Goal: Task Accomplishment & Management: Complete application form

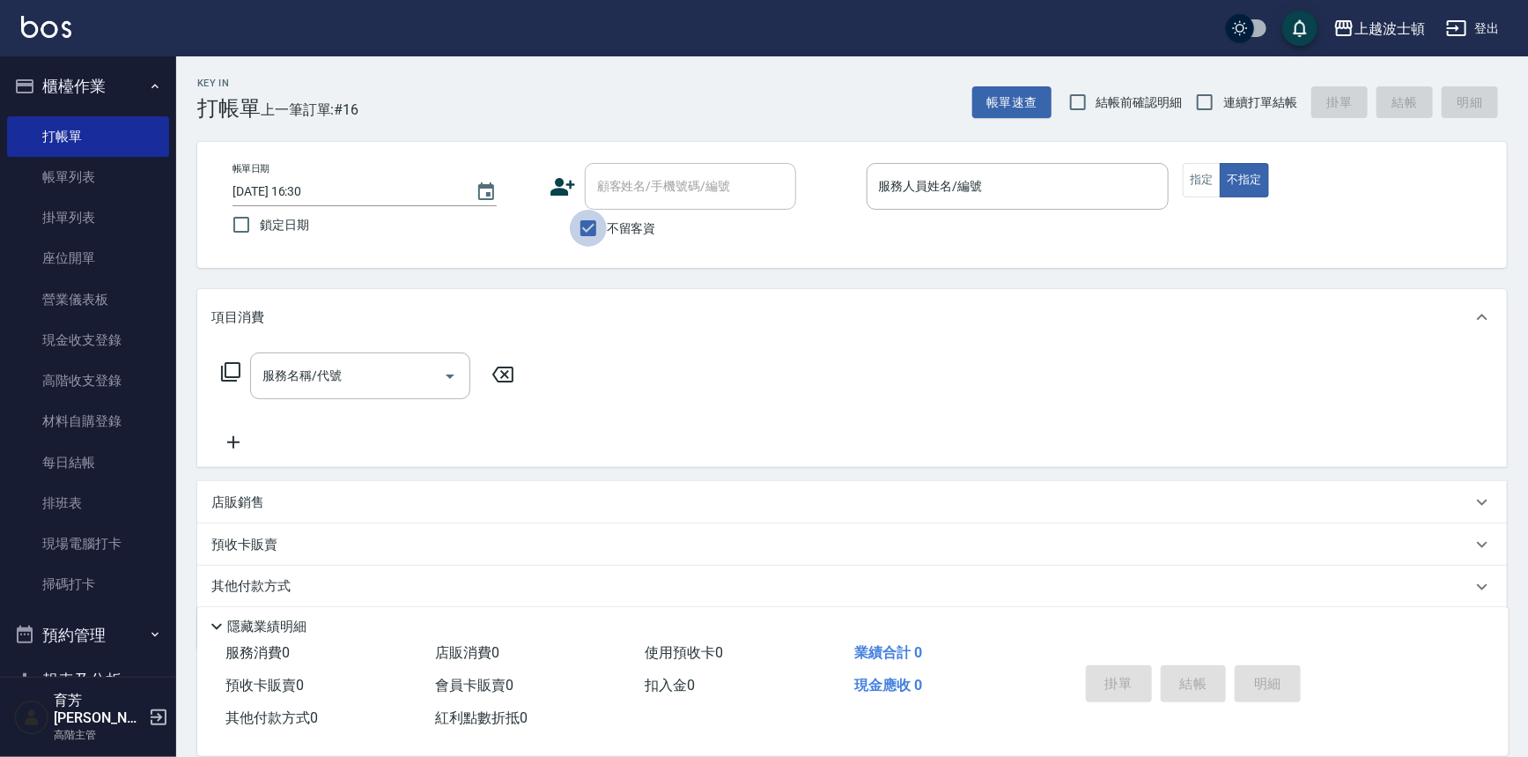
drag, startPoint x: 594, startPoint y: 230, endPoint x: 621, endPoint y: 211, distance: 33.0
click at [594, 230] on input "不留客資" at bounding box center [588, 228] width 37 height 37
checkbox input "false"
click at [674, 187] on input "顧客姓名/手機號碼/編號" at bounding box center [677, 186] width 169 height 31
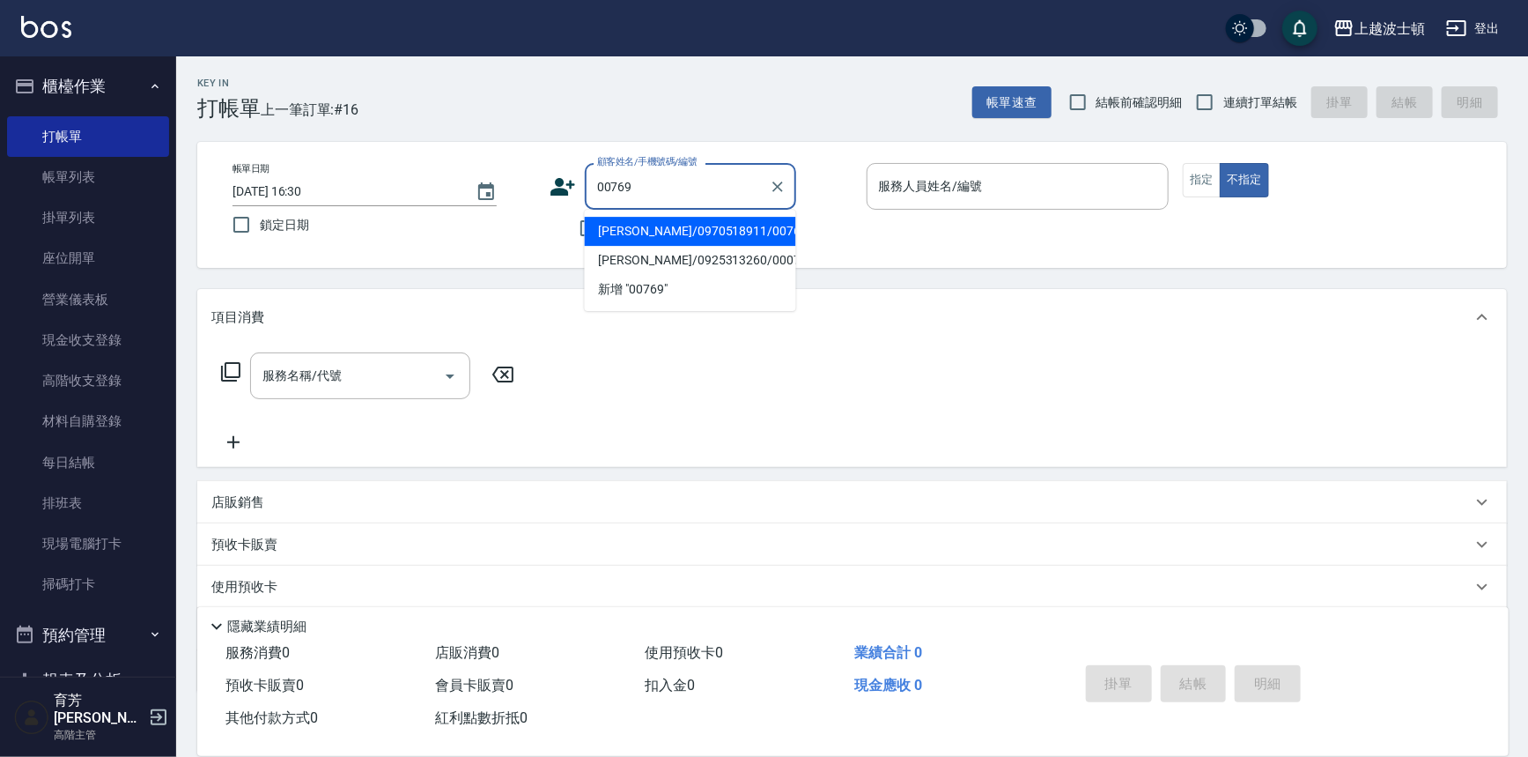
click at [679, 229] on li "[PERSON_NAME]/0970518911/00769" at bounding box center [690, 231] width 211 height 29
type input "[PERSON_NAME]/0970518911/00769"
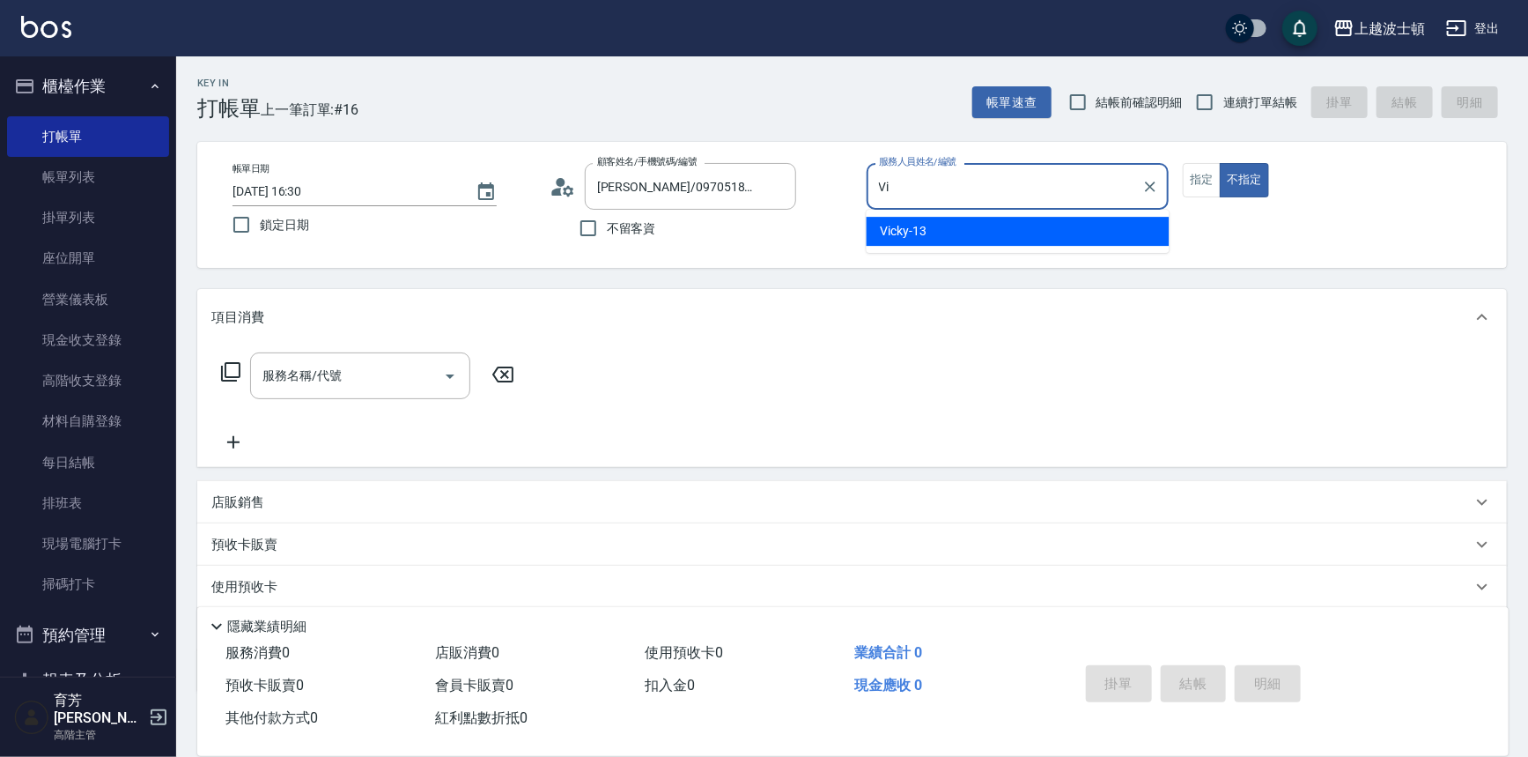
type input "V"
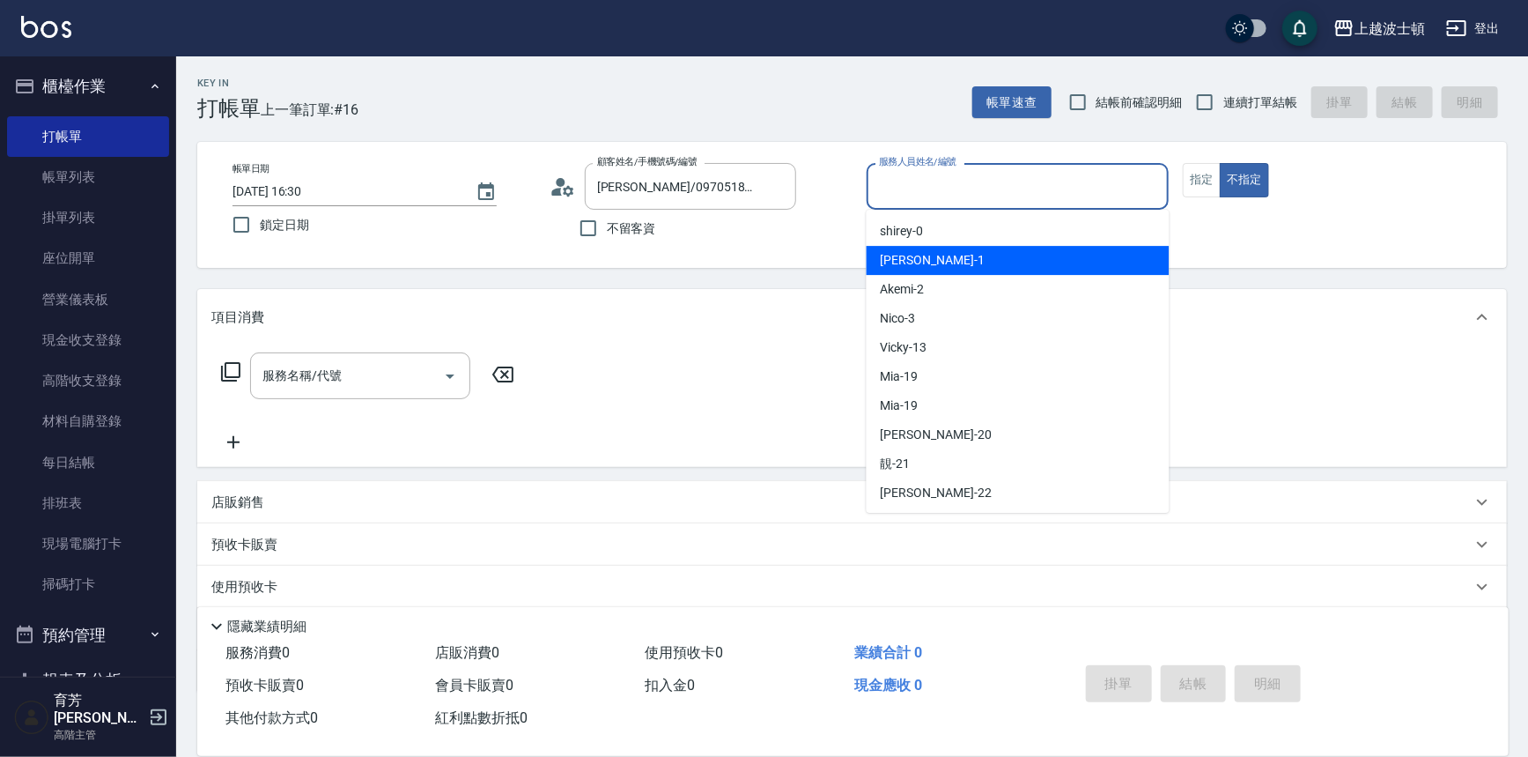
click at [992, 247] on div "[PERSON_NAME] -1" at bounding box center [1018, 260] width 303 height 29
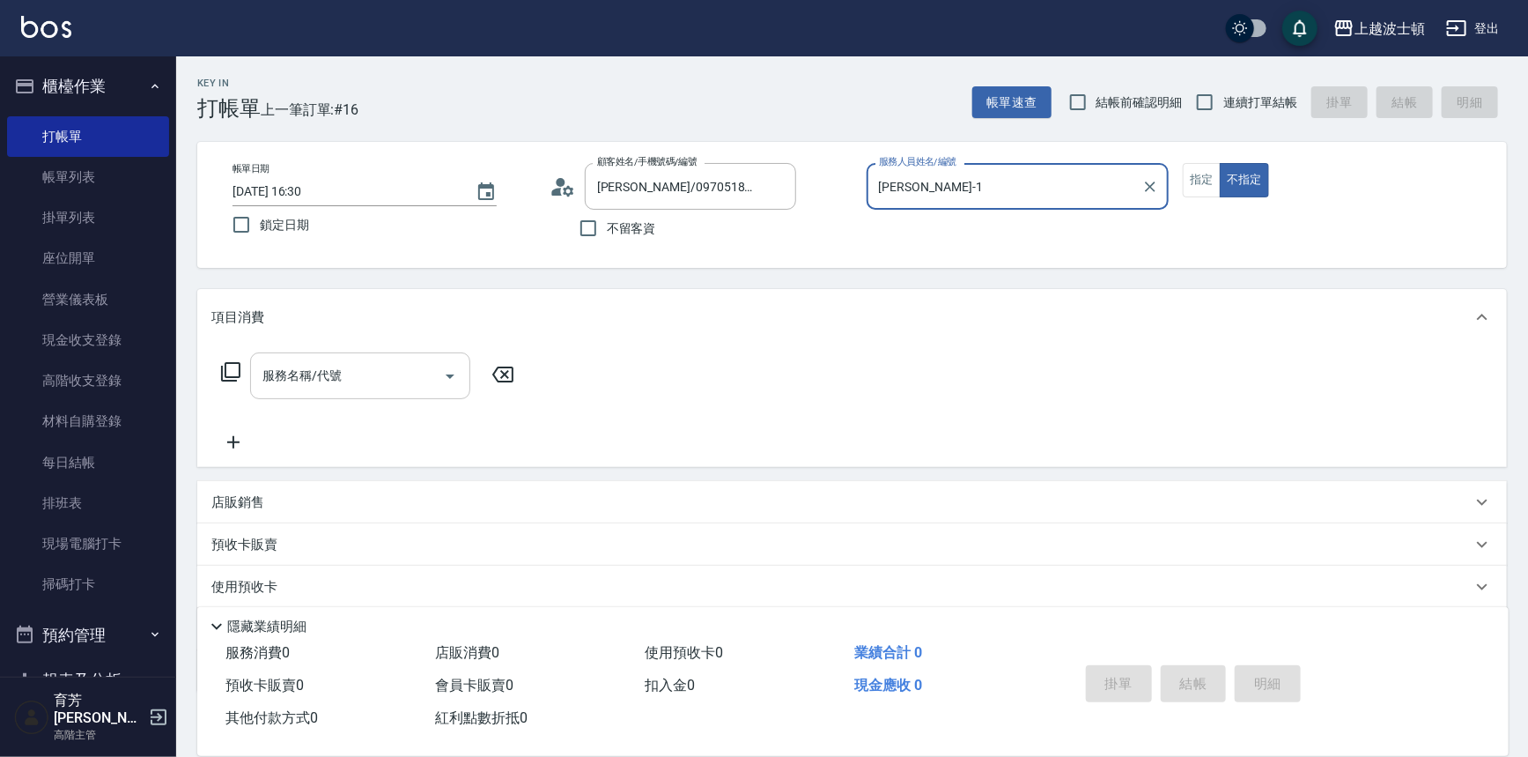
type input "[PERSON_NAME]-1"
click at [279, 383] on input "服務名稱/代號" at bounding box center [347, 375] width 178 height 31
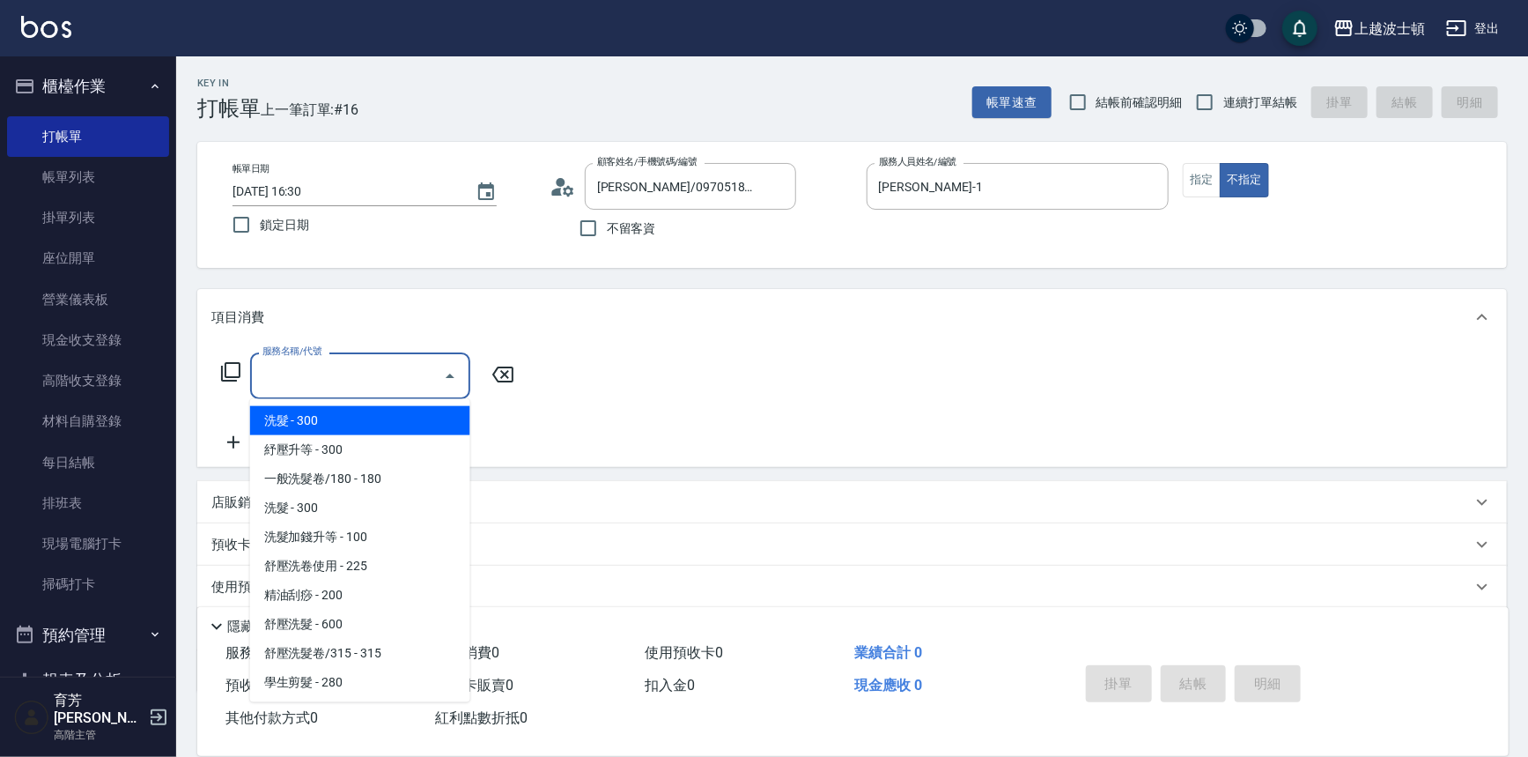
drag, startPoint x: 289, startPoint y: 423, endPoint x: 458, endPoint y: 396, distance: 171.2
click at [291, 423] on span "洗髮 - 300" at bounding box center [360, 420] width 220 height 29
type input "洗髮(201)"
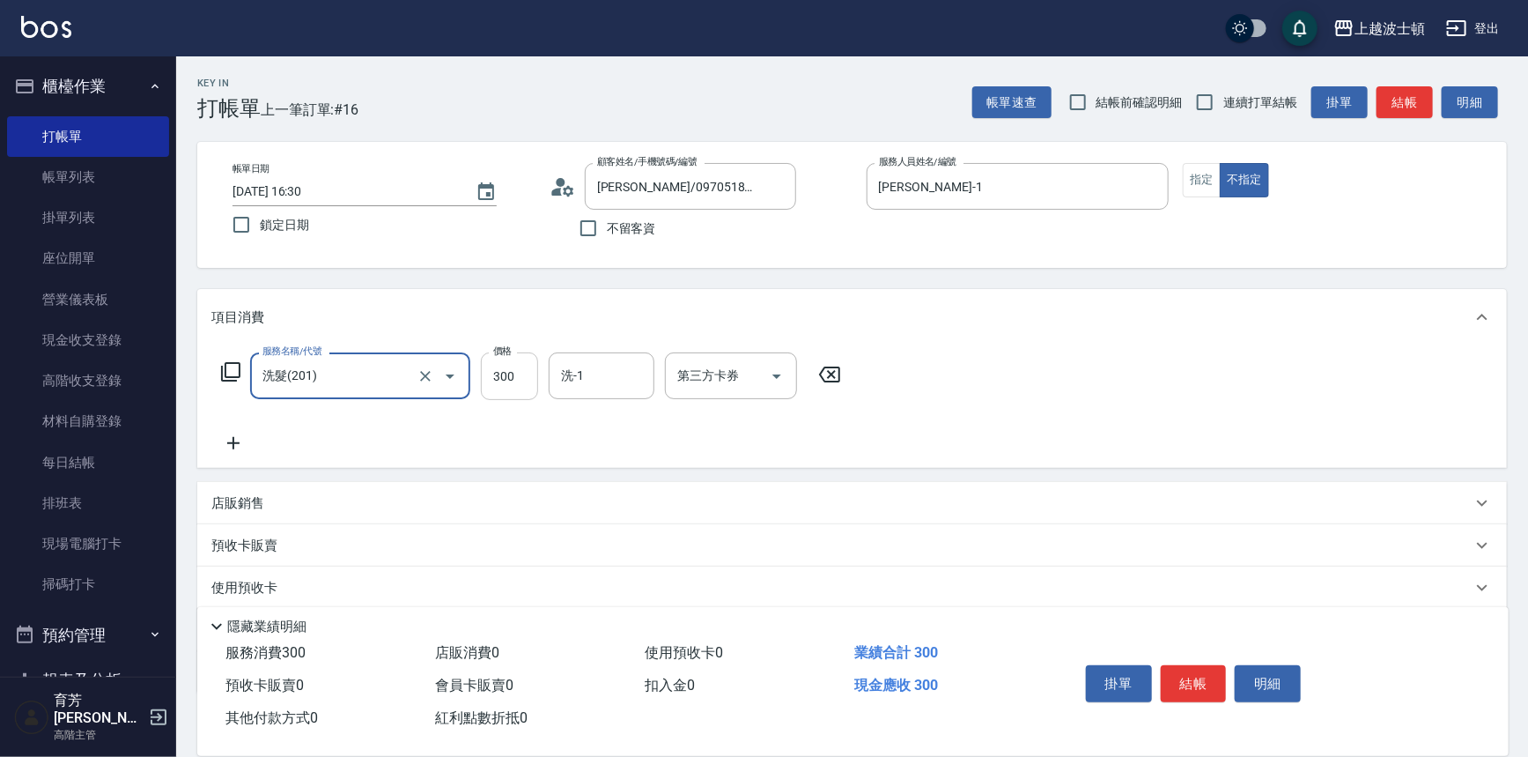
click at [507, 374] on input "300" at bounding box center [509, 376] width 57 height 48
type input "270"
click at [581, 369] on input "洗-1" at bounding box center [602, 375] width 90 height 31
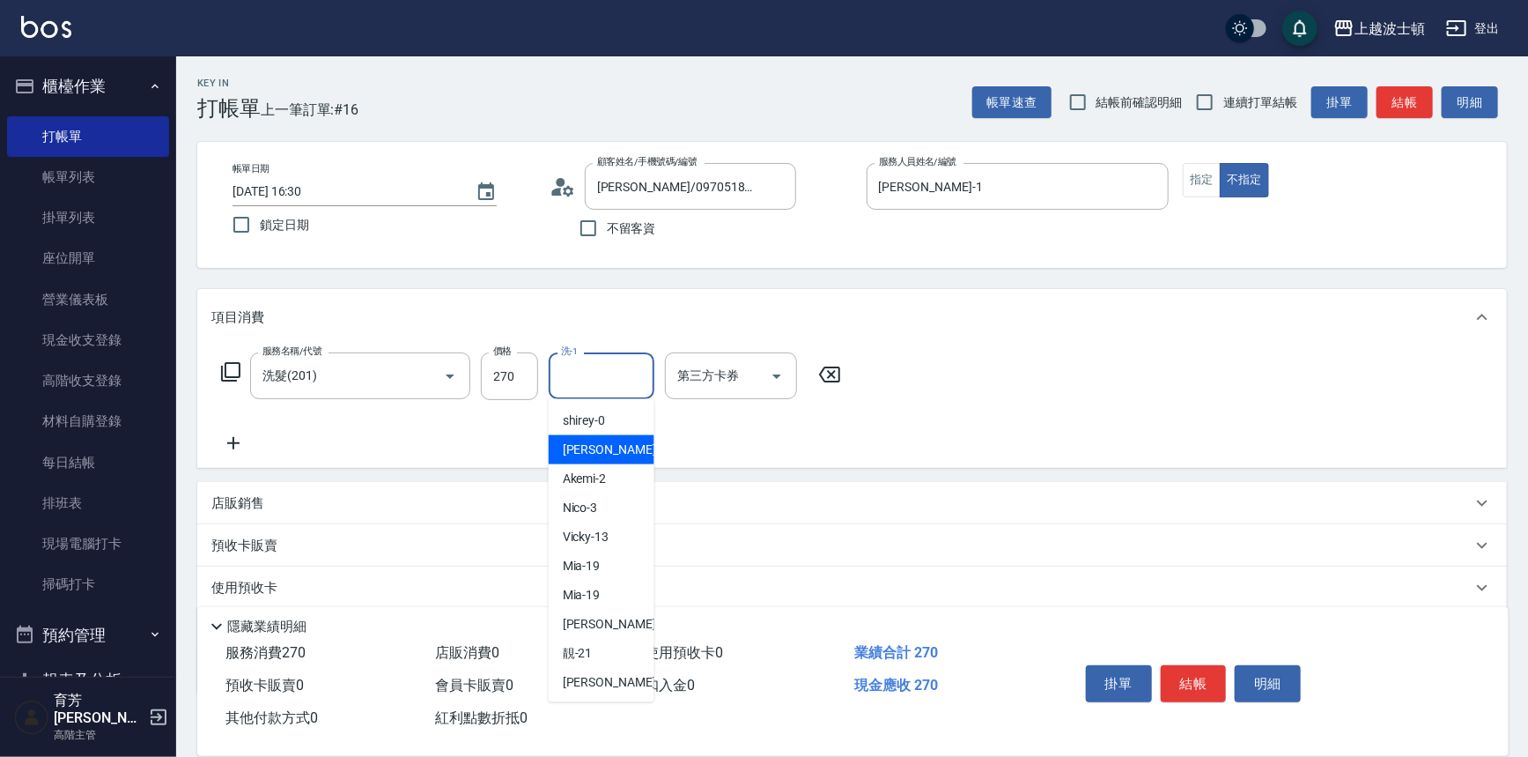
click at [588, 457] on span "[PERSON_NAME] -1" at bounding box center [615, 449] width 104 height 19
type input "[PERSON_NAME]-1"
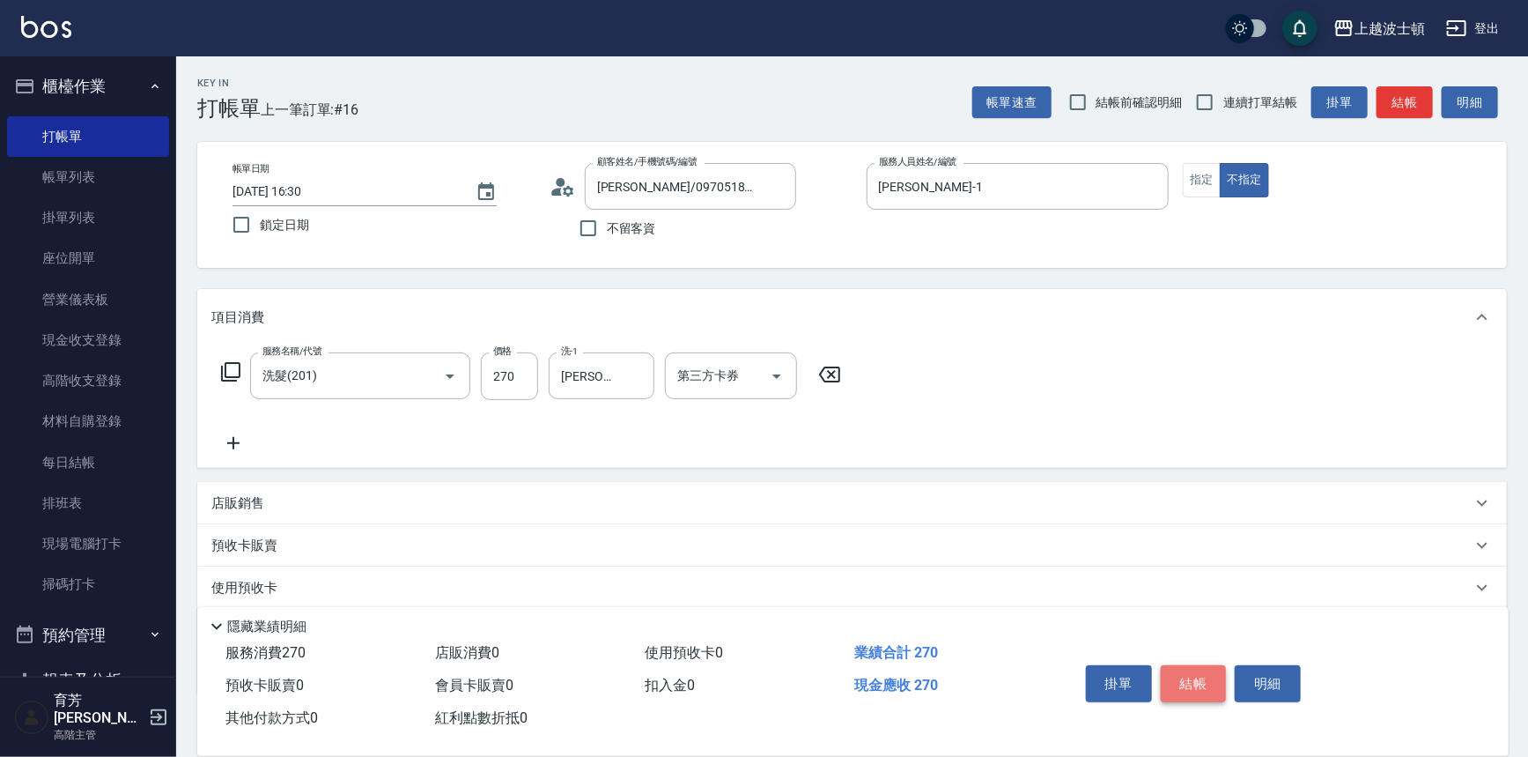
click at [1187, 678] on button "結帳" at bounding box center [1194, 683] width 66 height 37
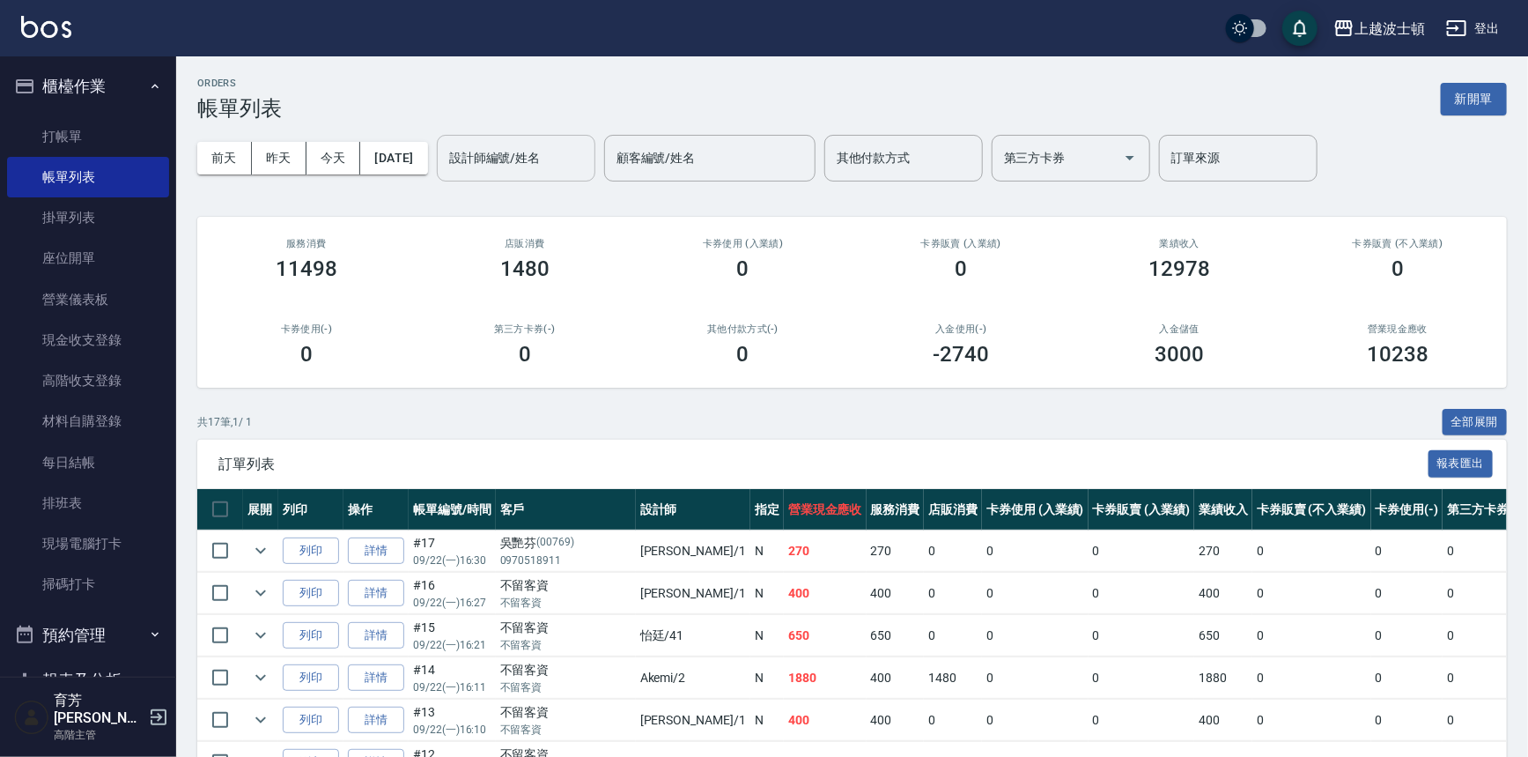
click at [520, 159] on input "設計師編號/姓名" at bounding box center [516, 158] width 143 height 31
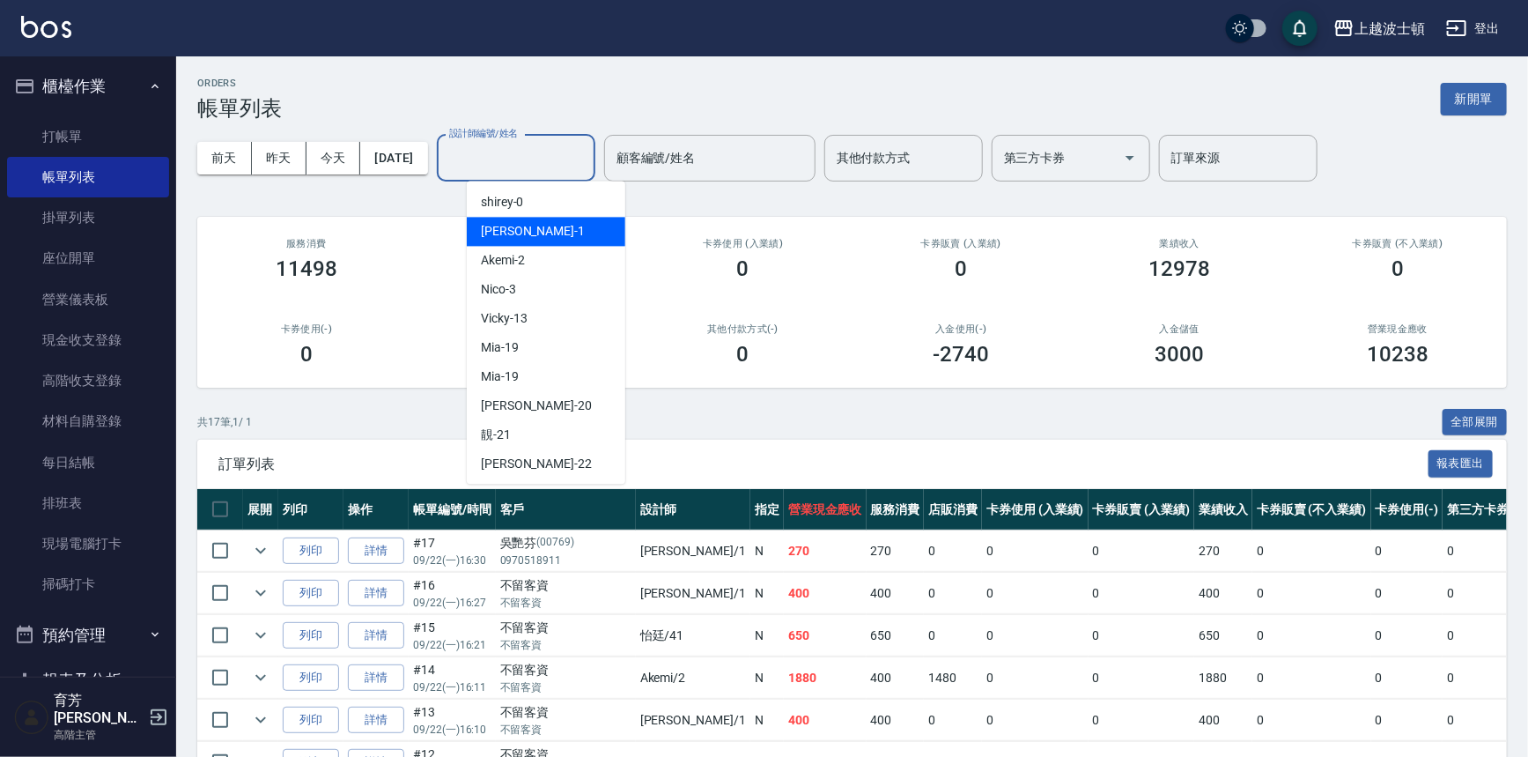
click at [511, 219] on div "[PERSON_NAME] -1" at bounding box center [546, 231] width 159 height 29
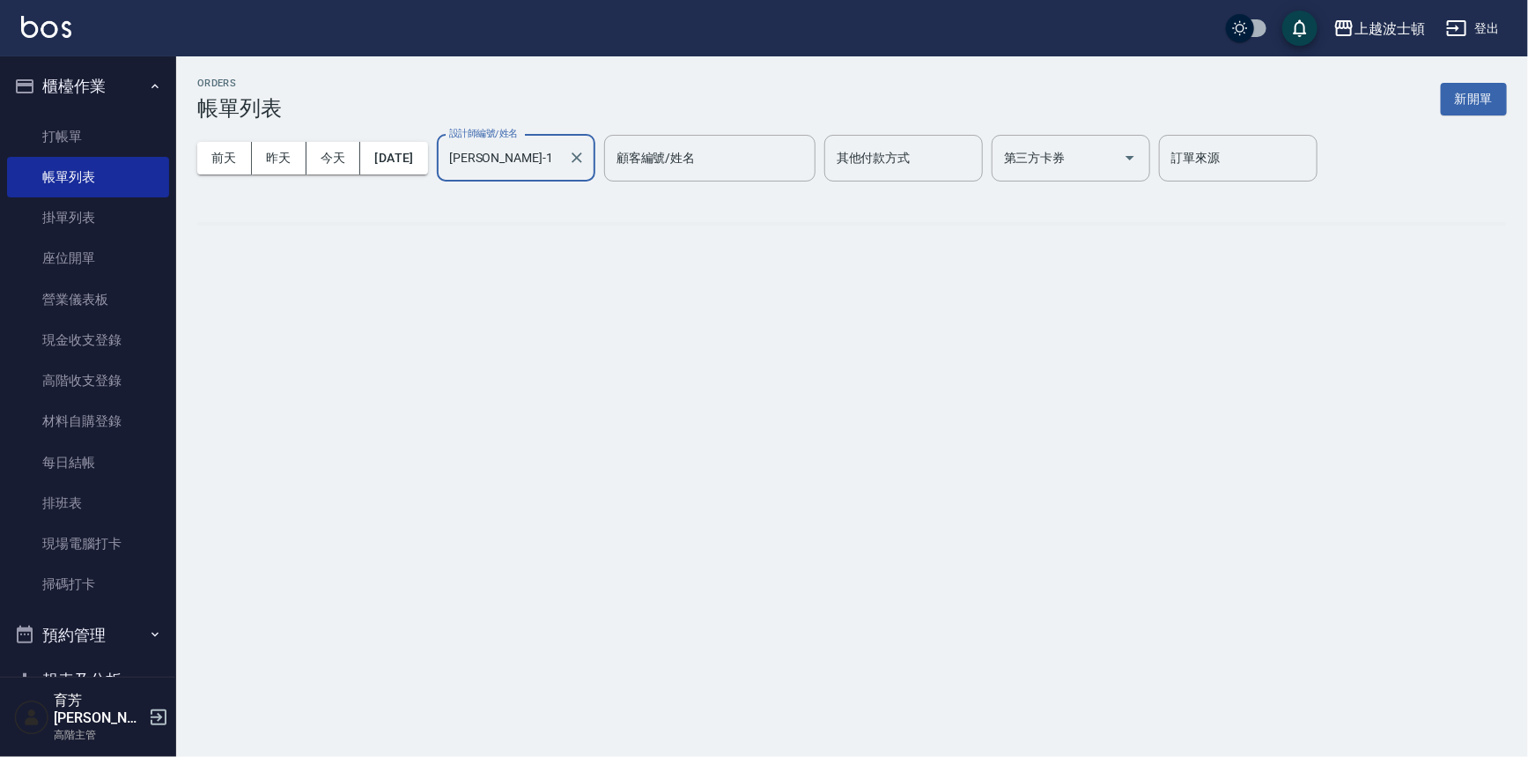
type input "[PERSON_NAME]-1"
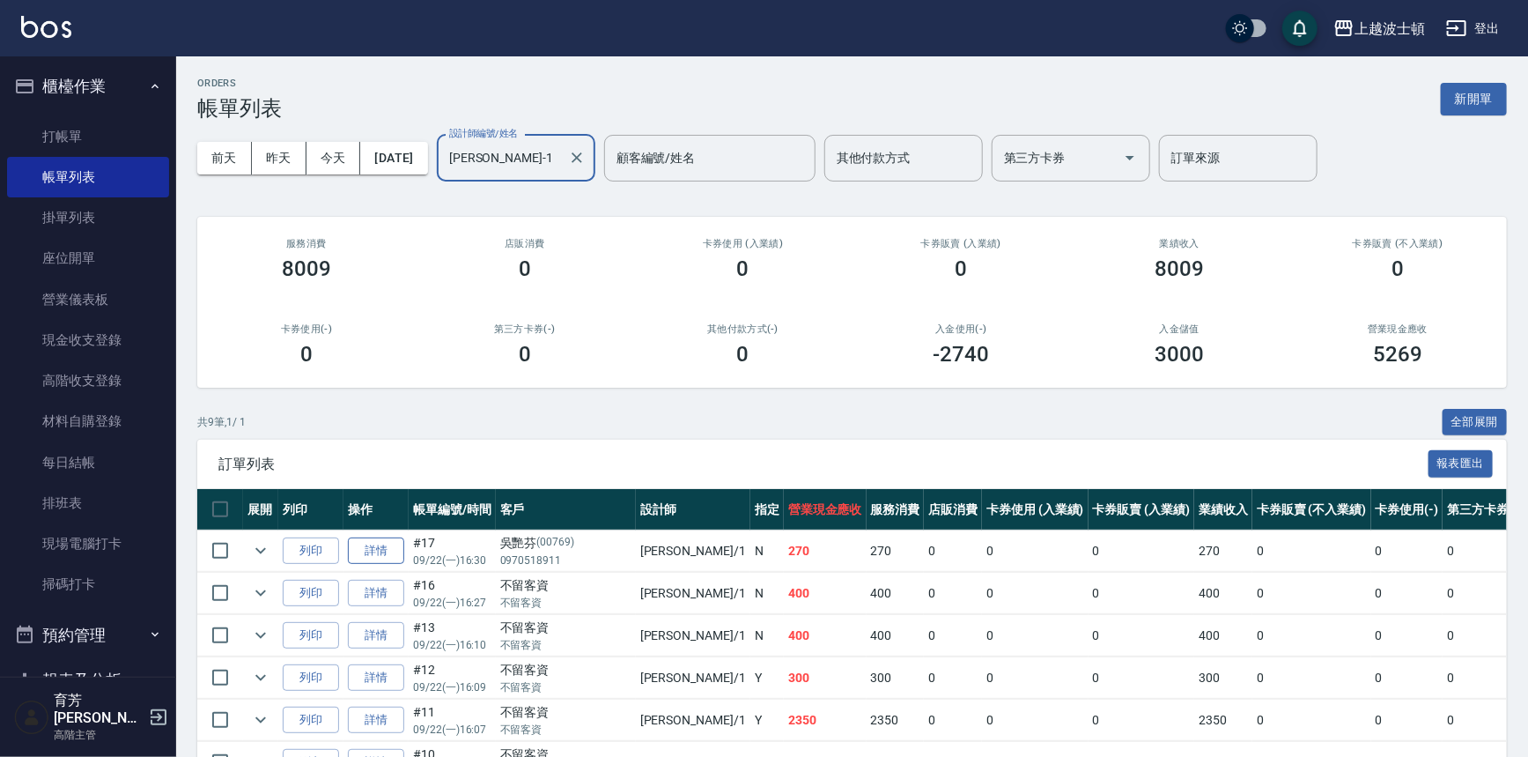
click at [380, 546] on link "詳情" at bounding box center [376, 550] width 56 height 27
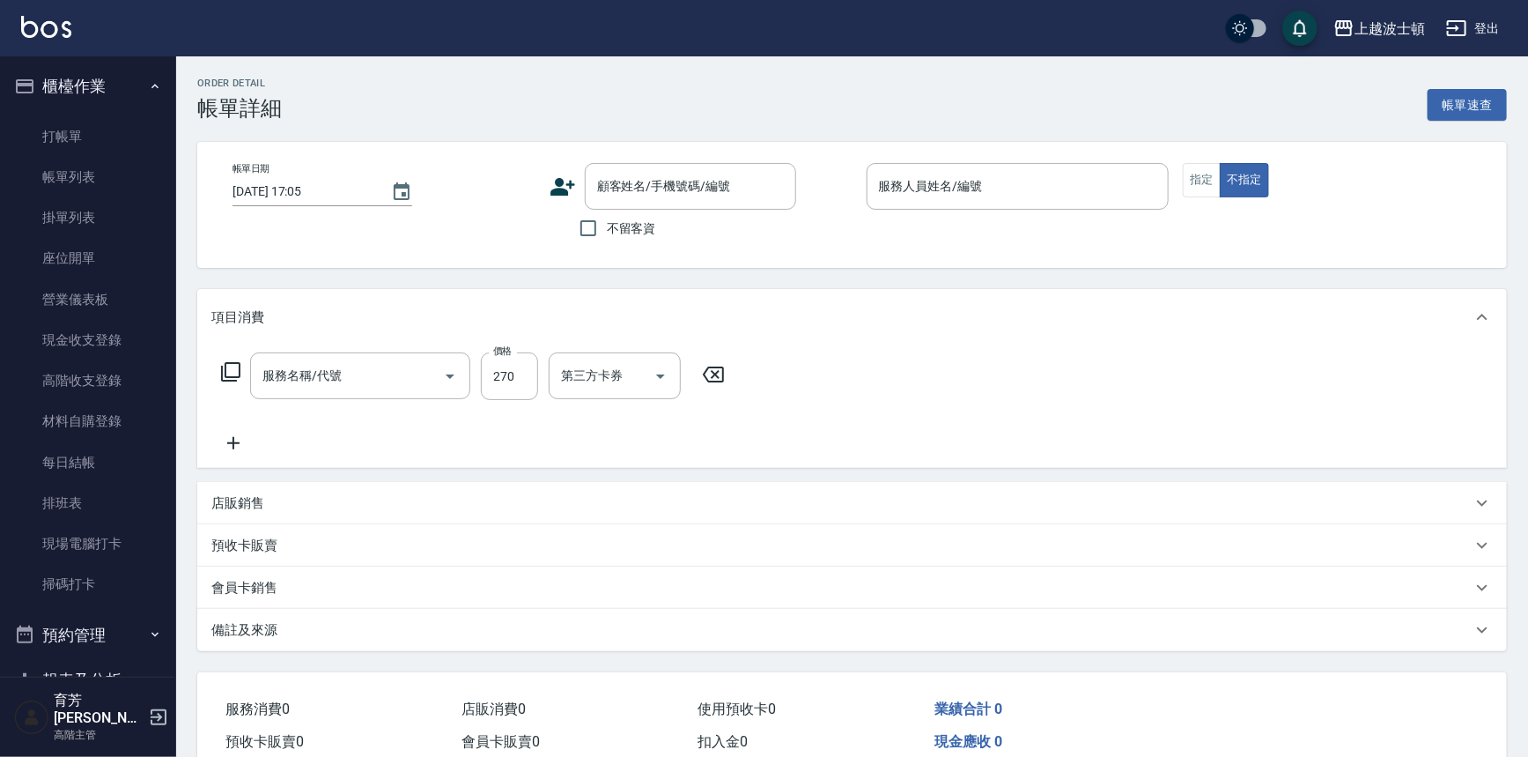
type input "[DATE] 16:30"
type input "[PERSON_NAME]-1"
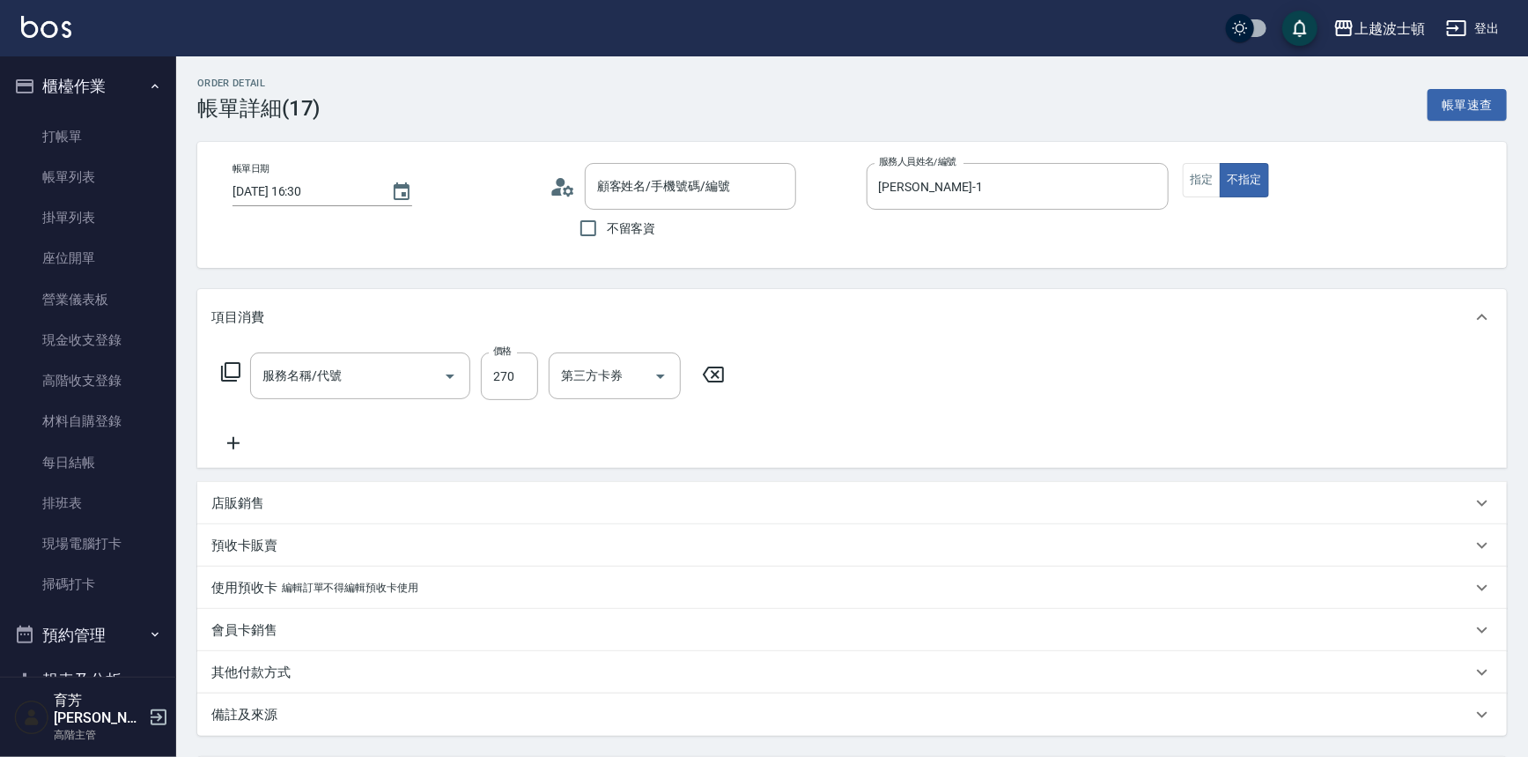
type input "[PERSON_NAME]/0970518911/00769"
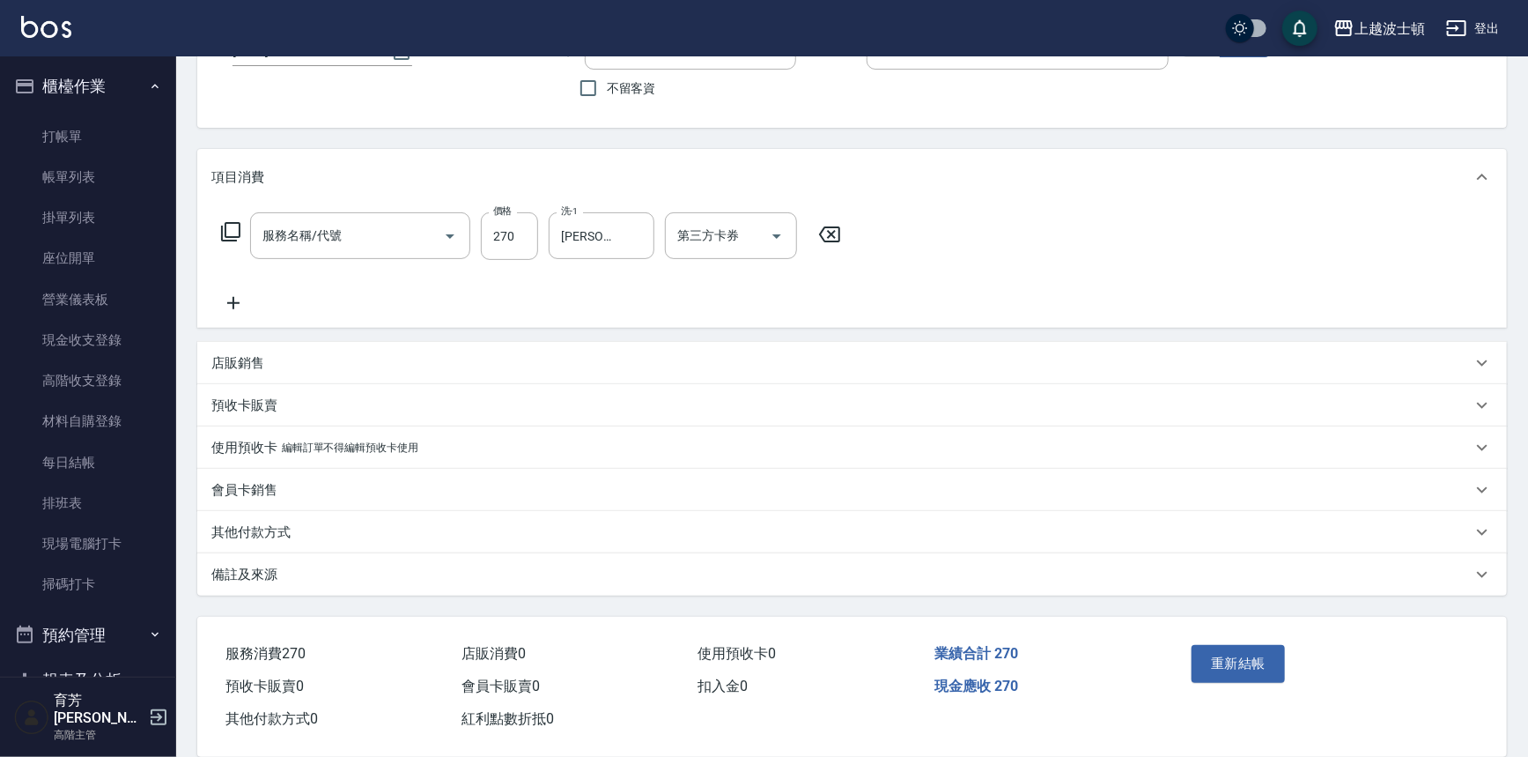
scroll to position [166, 0]
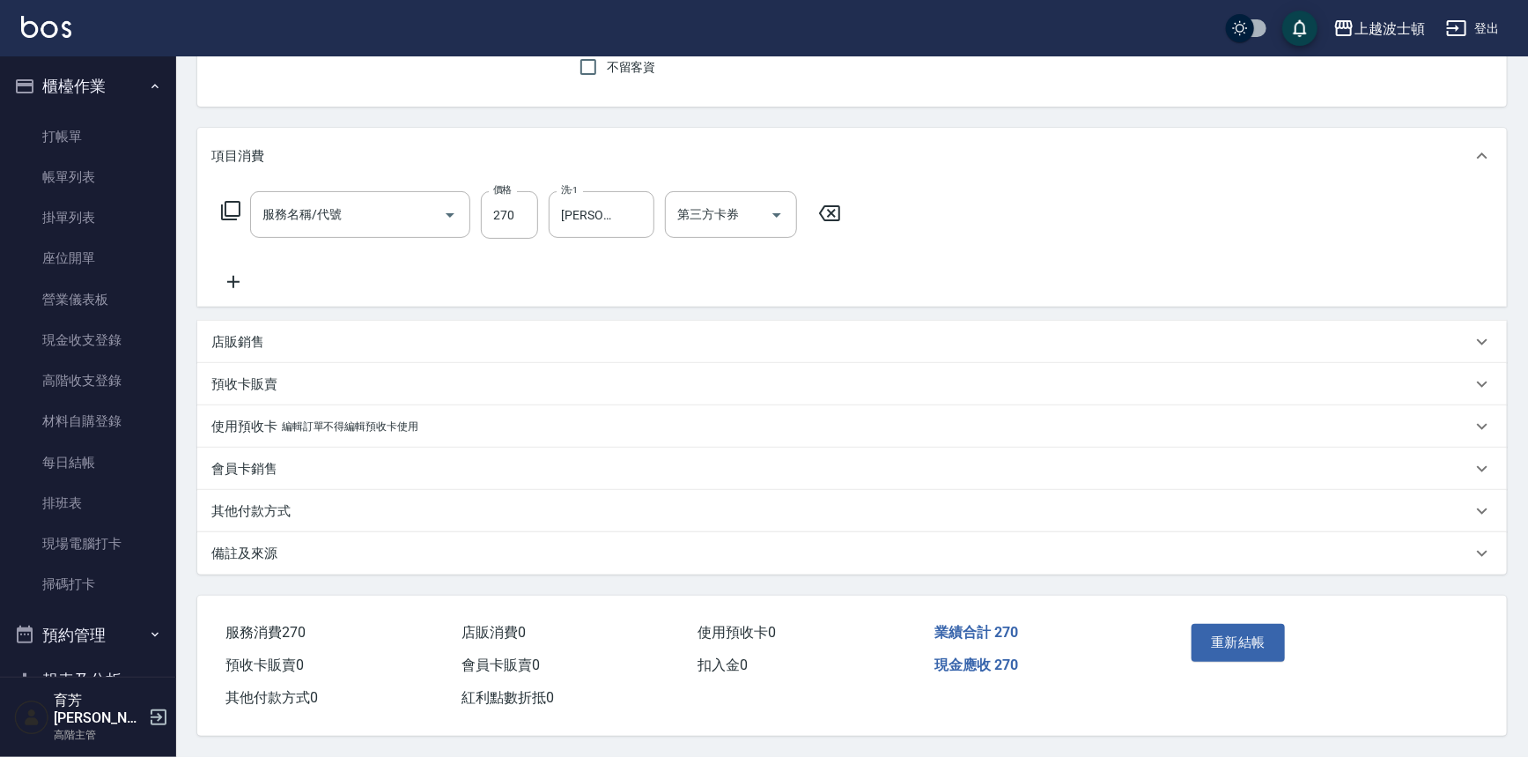
type input "洗髮(201)"
click at [247, 502] on p "其他付款方式" at bounding box center [250, 511] width 79 height 19
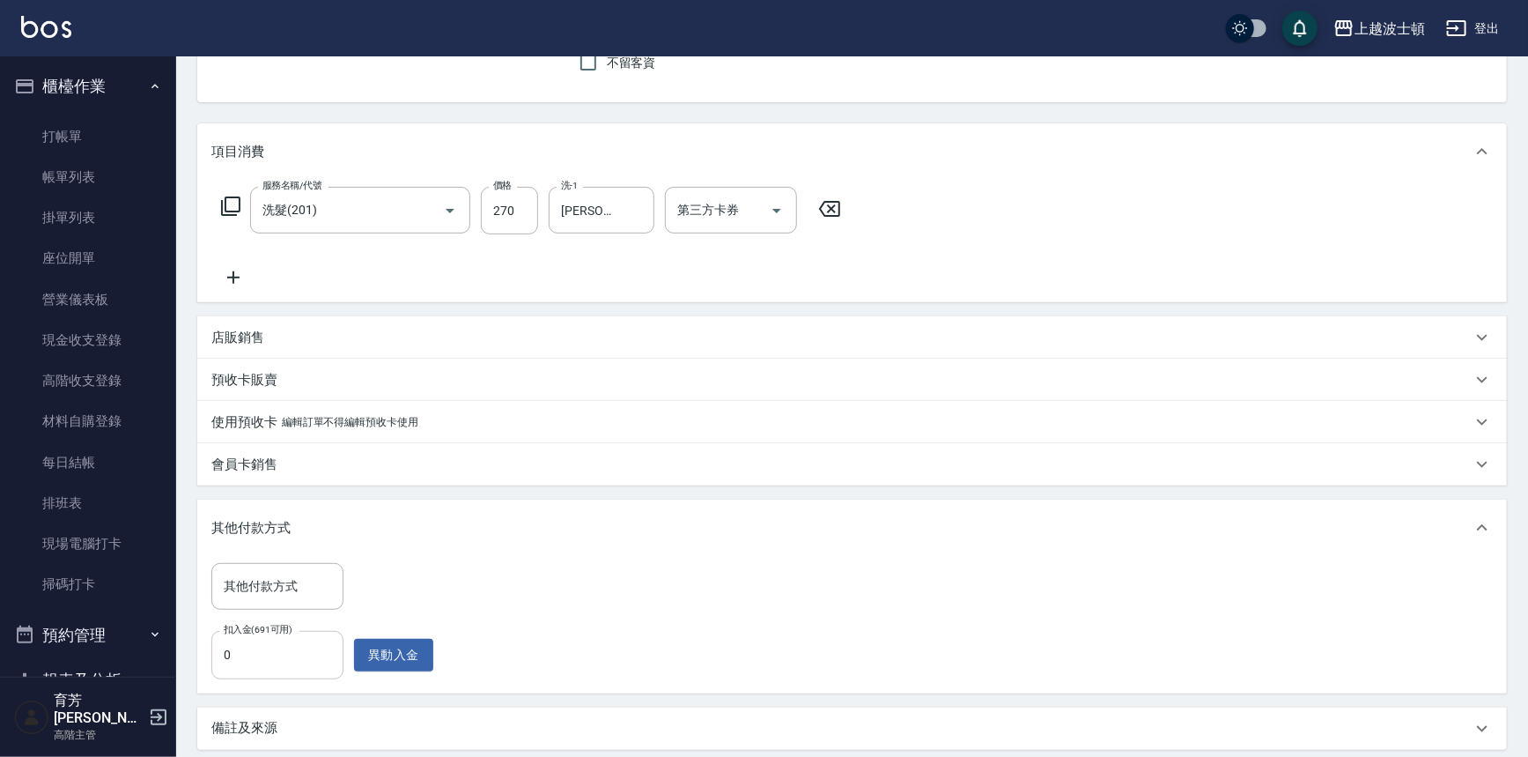
click at [268, 654] on input "0" at bounding box center [277, 655] width 132 height 48
type input "270"
drag, startPoint x: 1523, startPoint y: 374, endPoint x: 1536, endPoint y: 395, distance: 24.9
click at [1528, 396] on html "上越波士頓 登出 櫃檯作業 打帳單 帳單列表 掛單列表 座位開單 營業儀表板 現金收支登錄 高階收支登錄 材料自購登錄 每日結帳 排班表 現場電腦打卡 掃碼打…" at bounding box center [764, 383] width 1528 height 1098
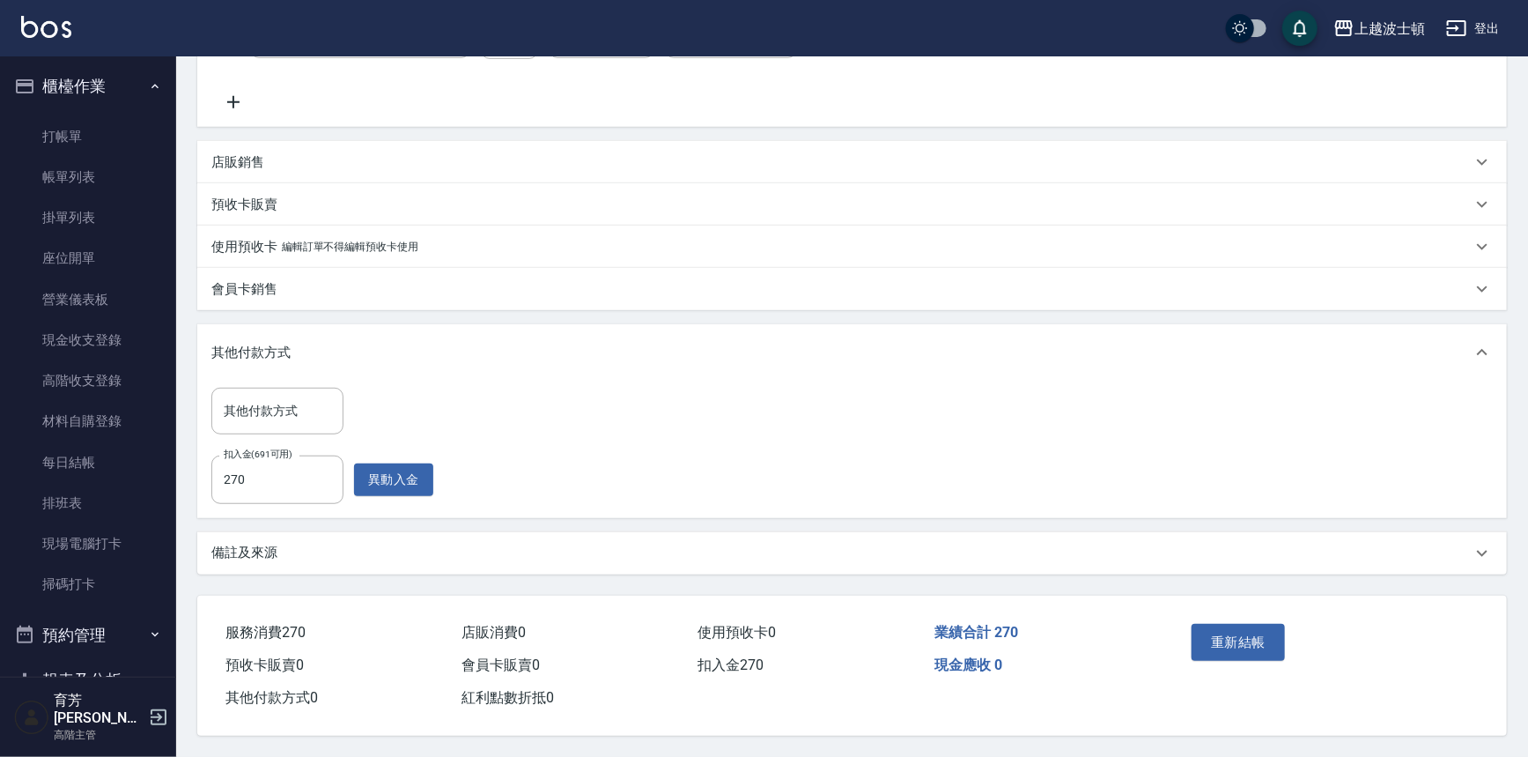
click at [1286, 648] on div "重新結帳" at bounding box center [1255, 655] width 140 height 77
click at [1233, 645] on button "重新結帳" at bounding box center [1238, 642] width 93 height 37
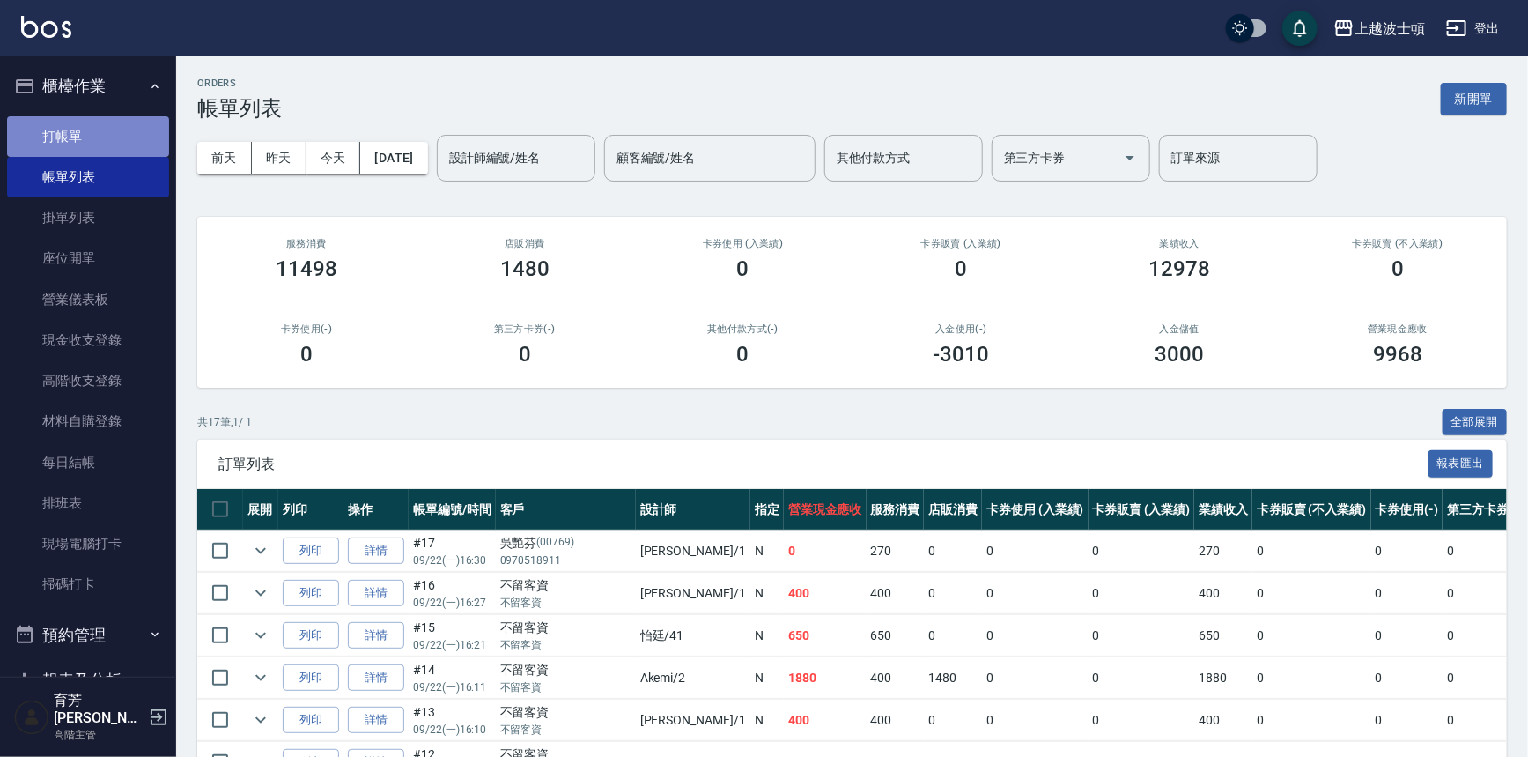
click at [103, 135] on link "打帳單" at bounding box center [88, 136] width 162 height 41
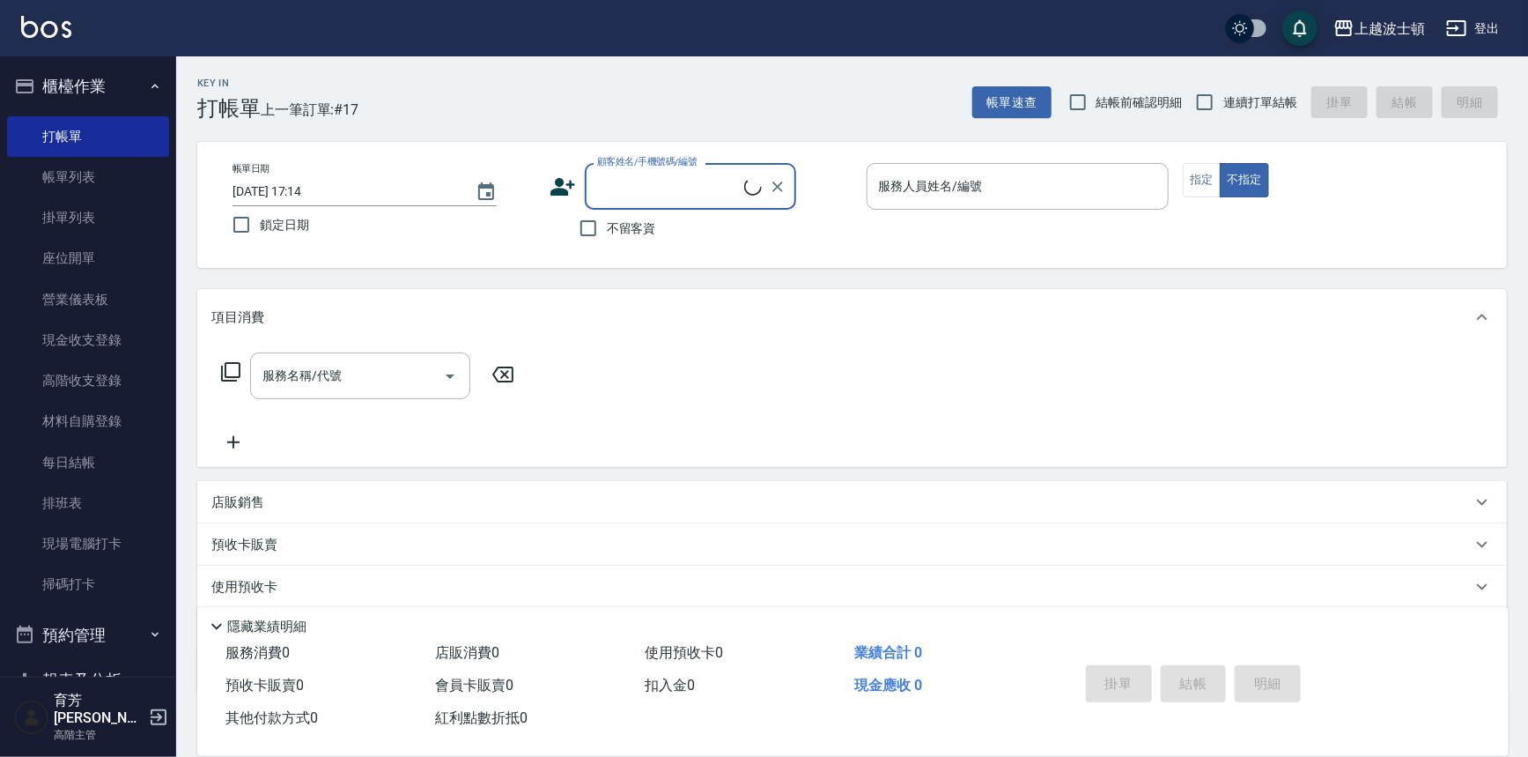
click at [656, 231] on div "不留客資" at bounding box center [673, 228] width 247 height 37
click at [586, 227] on input "不留客資" at bounding box center [588, 228] width 37 height 37
checkbox input "true"
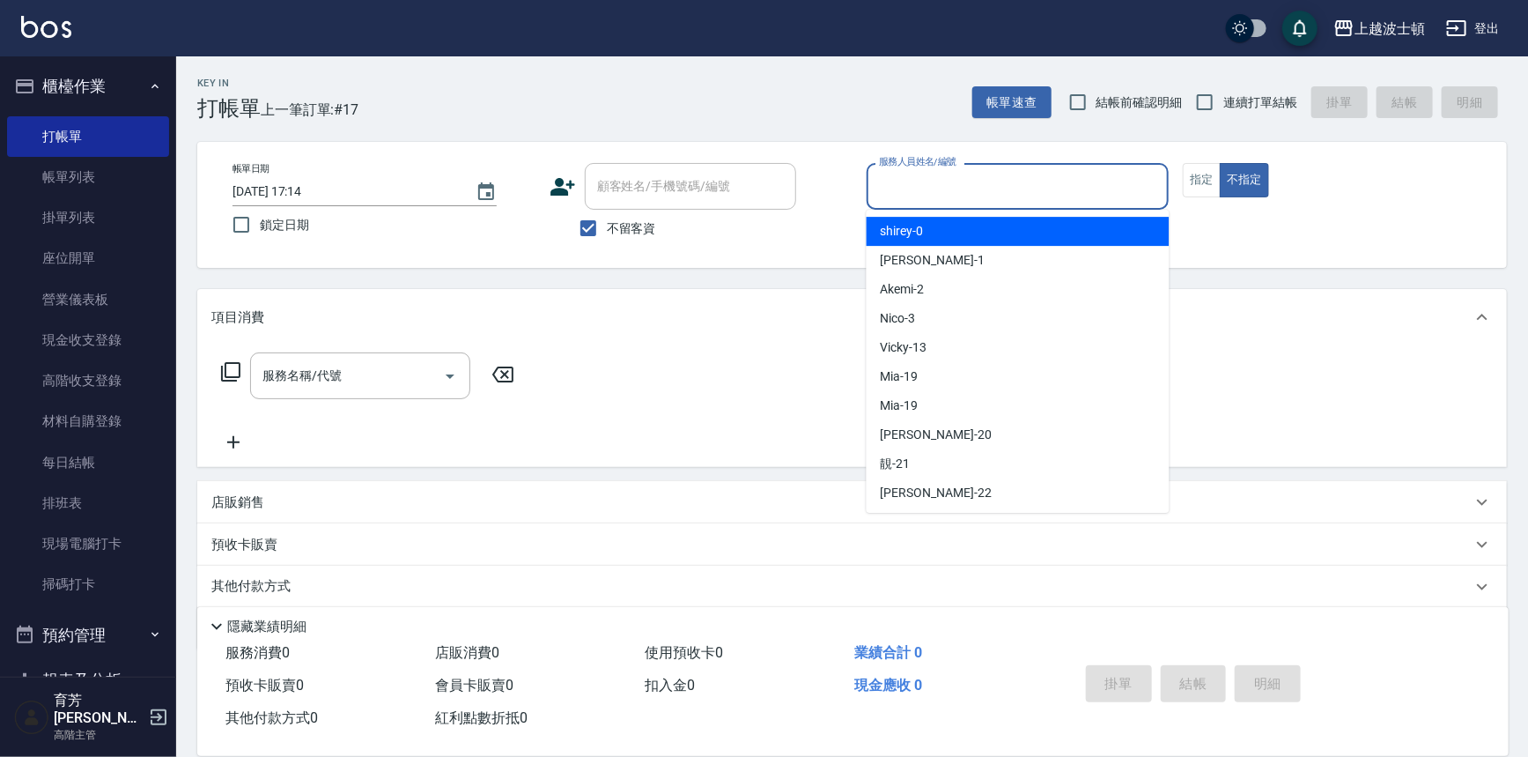
click at [903, 195] on input "服務人員姓名/編號" at bounding box center [1018, 186] width 287 height 31
click at [914, 226] on span "Akemi -2" at bounding box center [903, 231] width 44 height 19
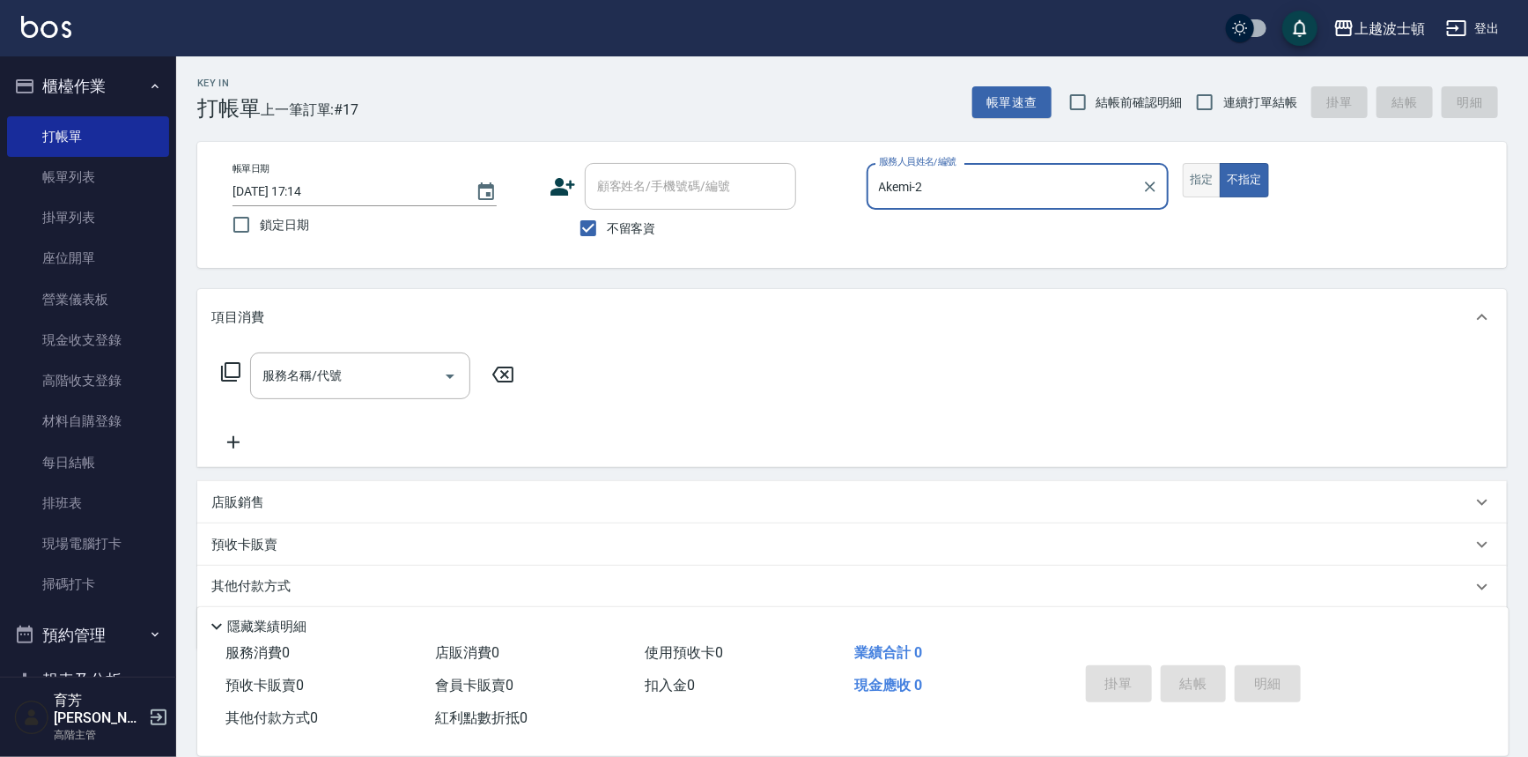
type input "Akemi-2"
click at [1189, 188] on button "指定" at bounding box center [1202, 180] width 38 height 34
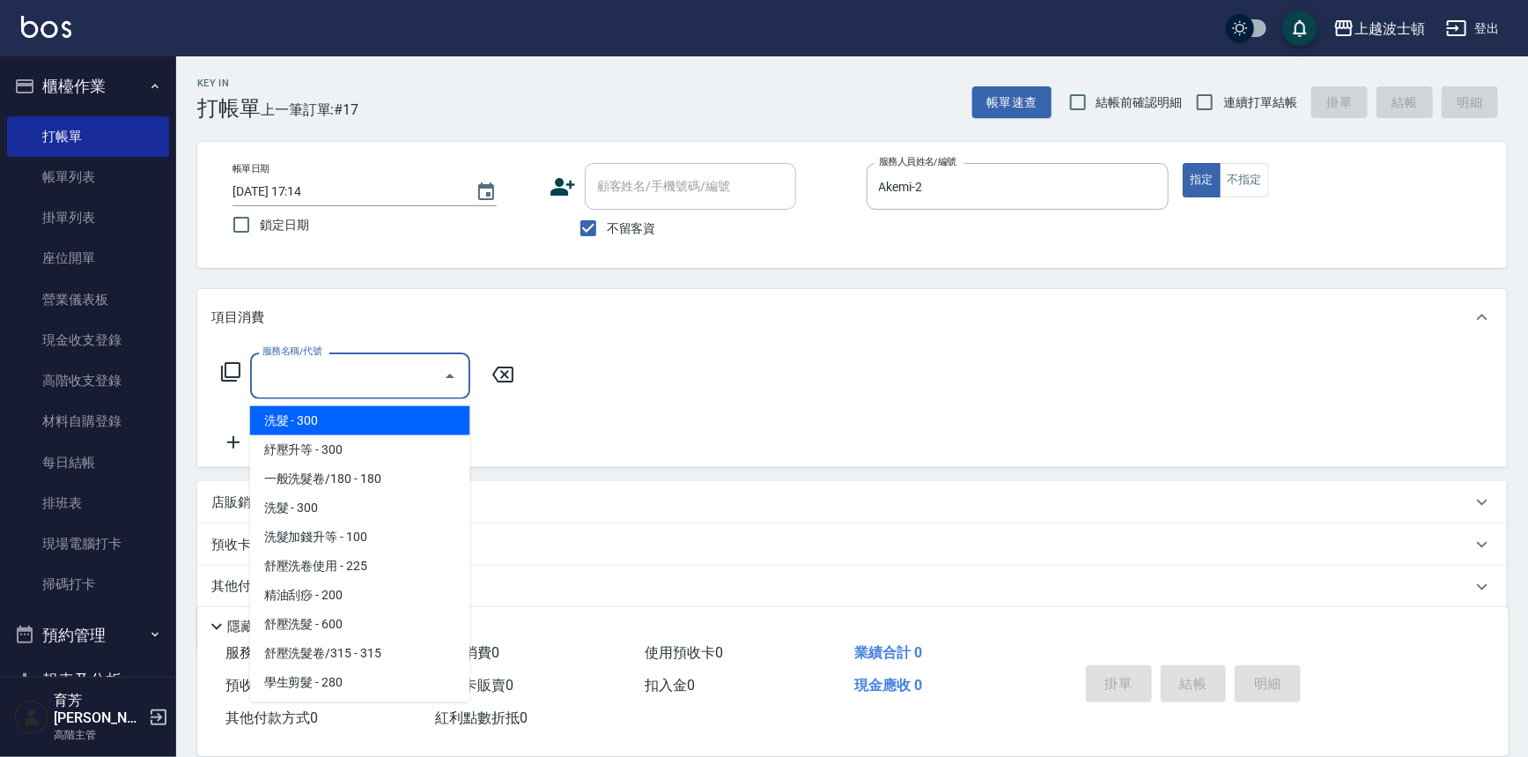
drag, startPoint x: 345, startPoint y: 361, endPoint x: 378, endPoint y: 444, distance: 89.0
click at [346, 361] on input "服務名稱/代號" at bounding box center [347, 375] width 178 height 31
click at [396, 415] on span "洗髮 - 300" at bounding box center [360, 420] width 220 height 29
type input "洗髮(201)"
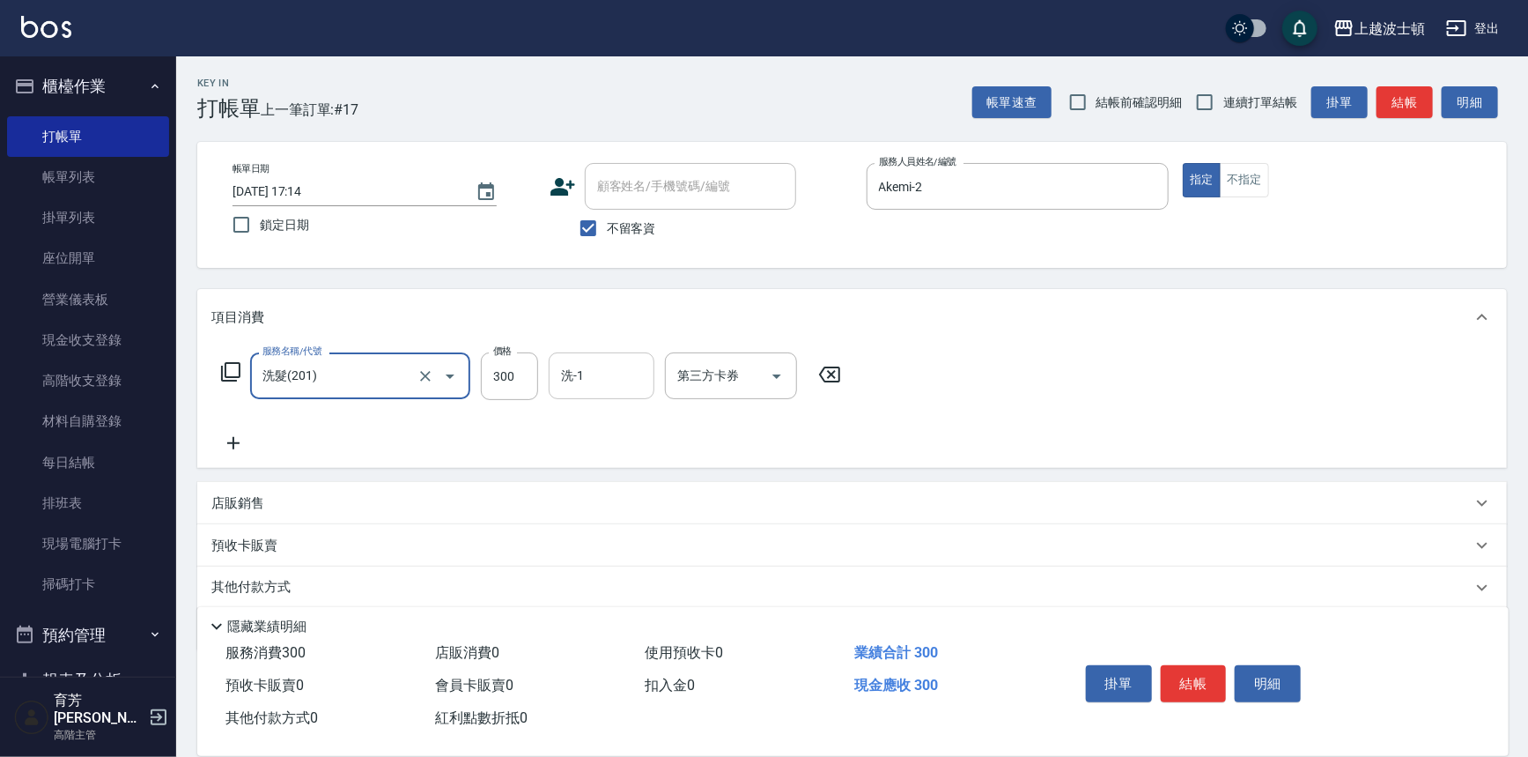
click at [603, 383] on input "洗-1" at bounding box center [602, 375] width 90 height 31
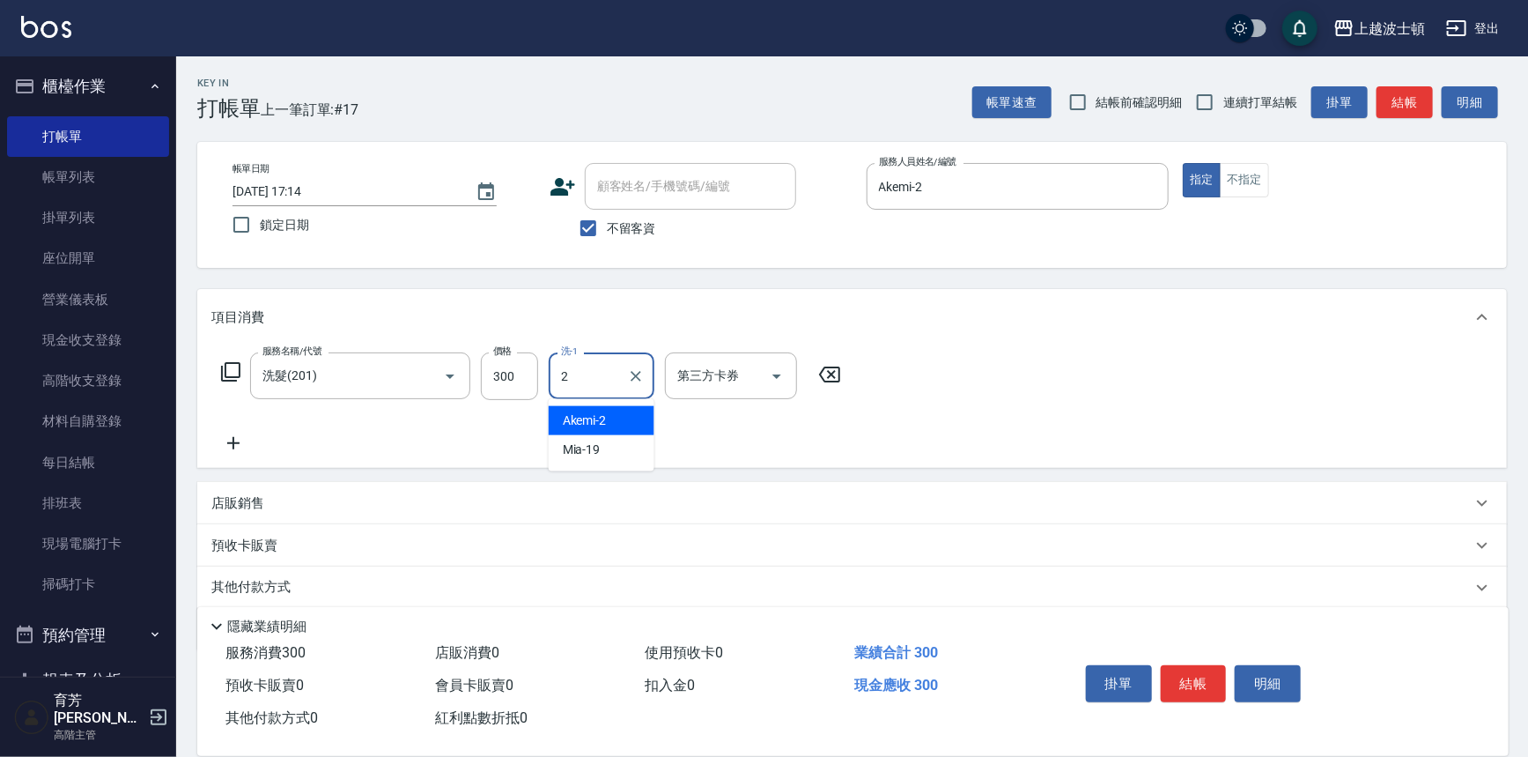
click at [611, 418] on div "Akemi -2" at bounding box center [602, 420] width 106 height 29
type input "Akemi-2"
drag, startPoint x: 1032, startPoint y: 347, endPoint x: 1092, endPoint y: 398, distance: 79.4
click at [1032, 346] on div "服務名稱/代號 洗髮(201) 服務名稱/代號 價格 300 價格 洗-1 Akemi-2 洗-1 第三方卡券 第三方卡券" at bounding box center [852, 406] width 1310 height 122
click at [1195, 693] on button "結帳" at bounding box center [1194, 683] width 66 height 37
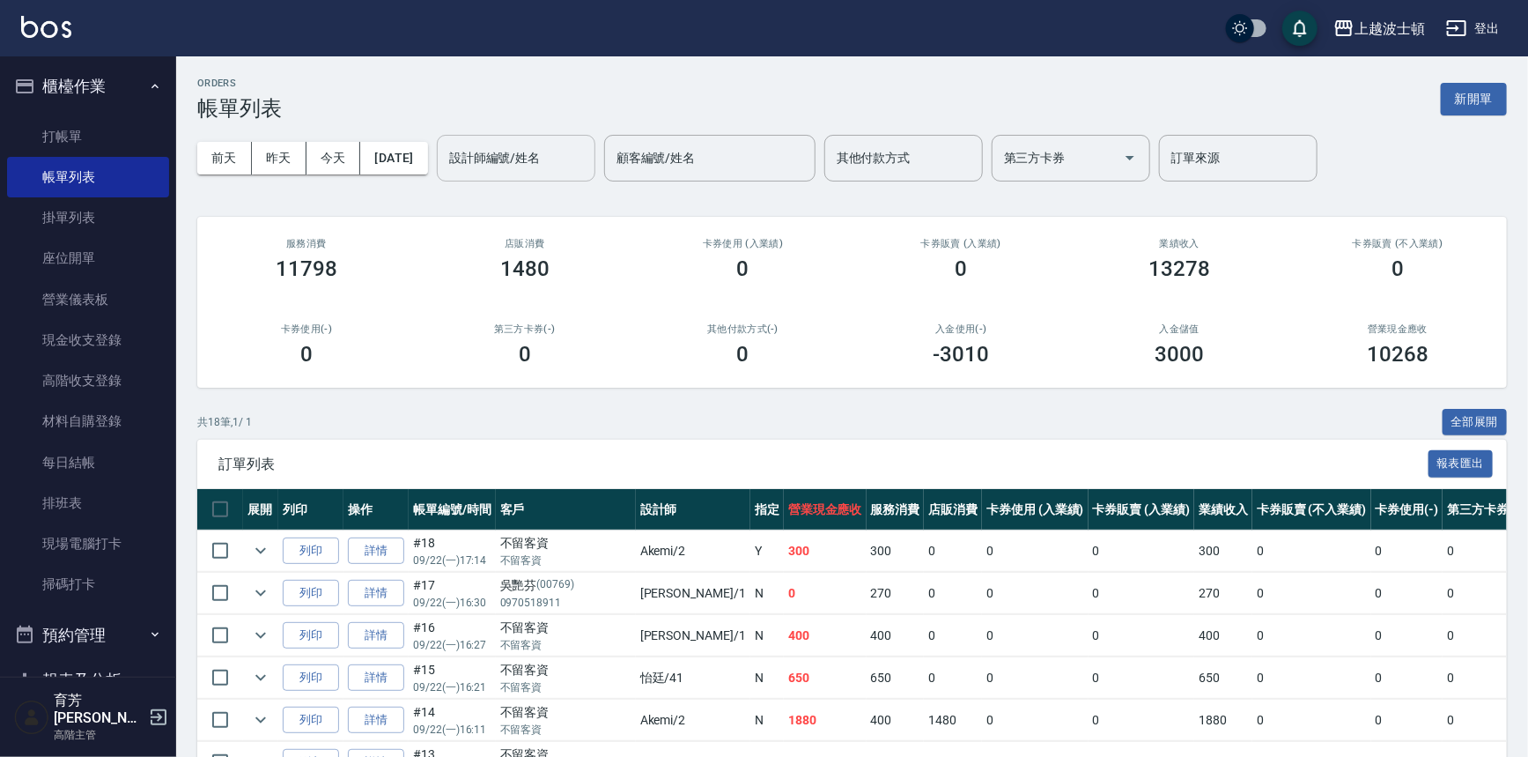
click at [546, 150] on input "設計師編號/姓名" at bounding box center [516, 158] width 143 height 31
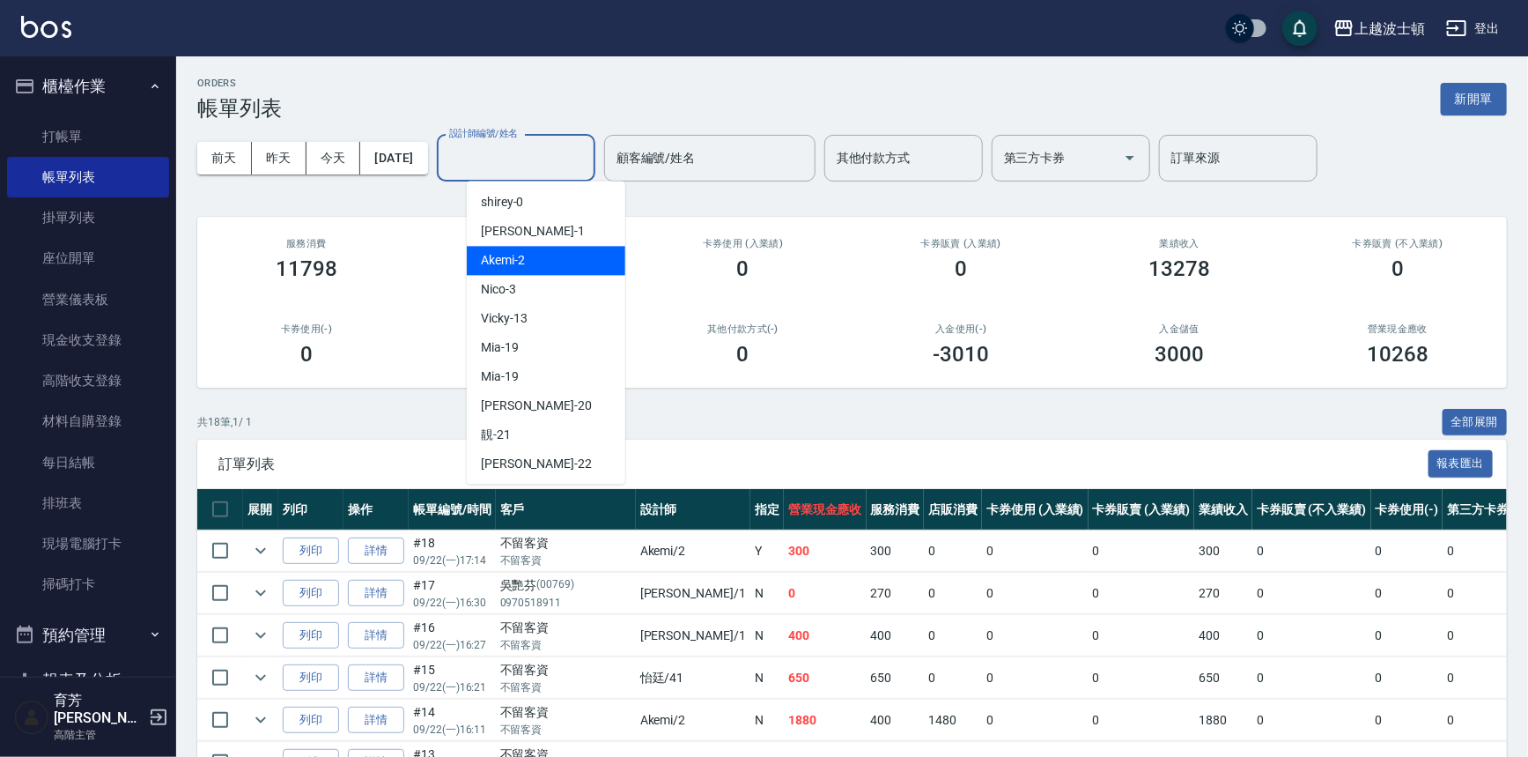
drag, startPoint x: 564, startPoint y: 254, endPoint x: 555, endPoint y: 247, distance: 11.3
click at [564, 255] on div "Akemi -2" at bounding box center [546, 260] width 159 height 29
type input "Akemi-2"
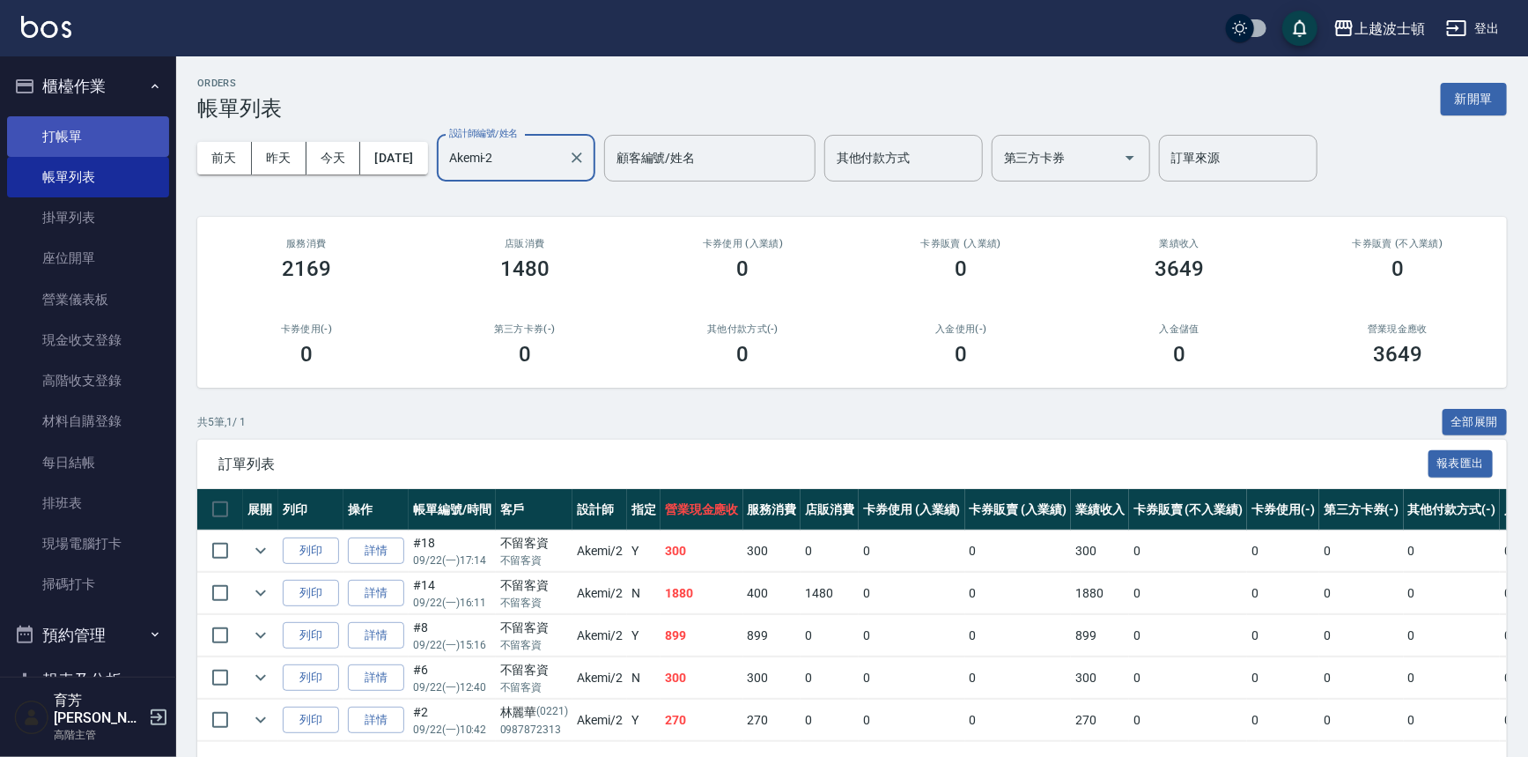
click at [76, 122] on link "打帳單" at bounding box center [88, 136] width 162 height 41
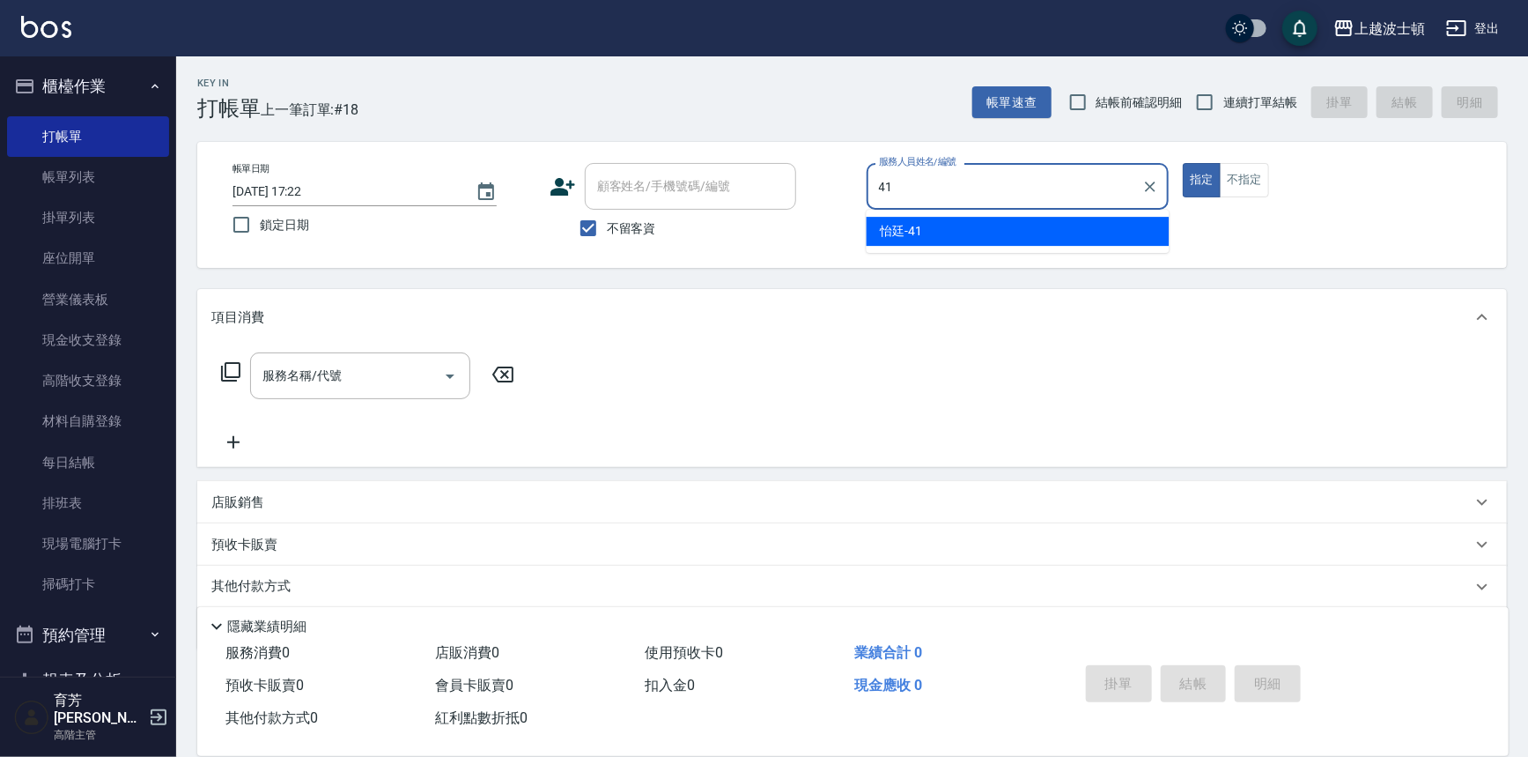
type input "怡廷-41"
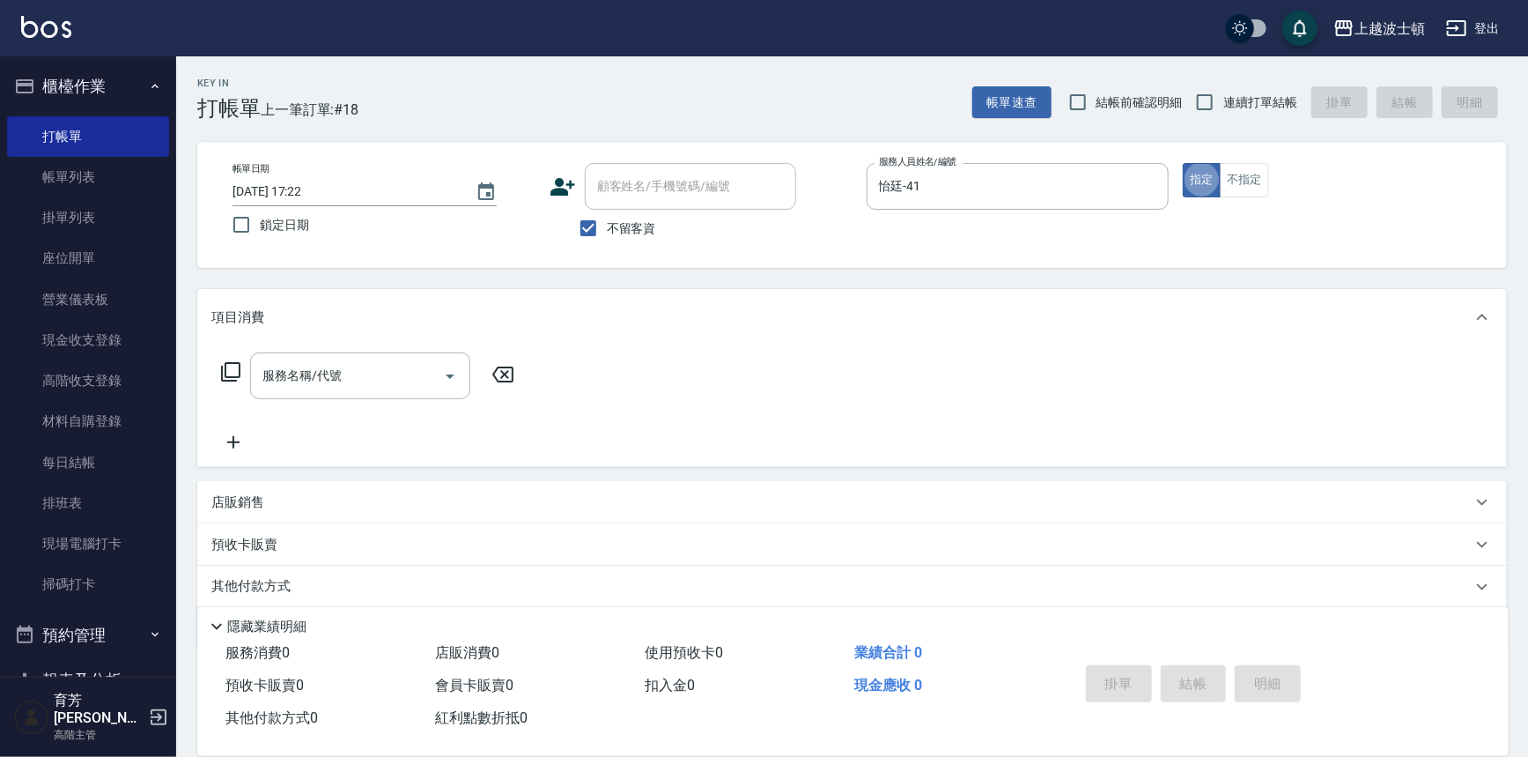
type button "true"
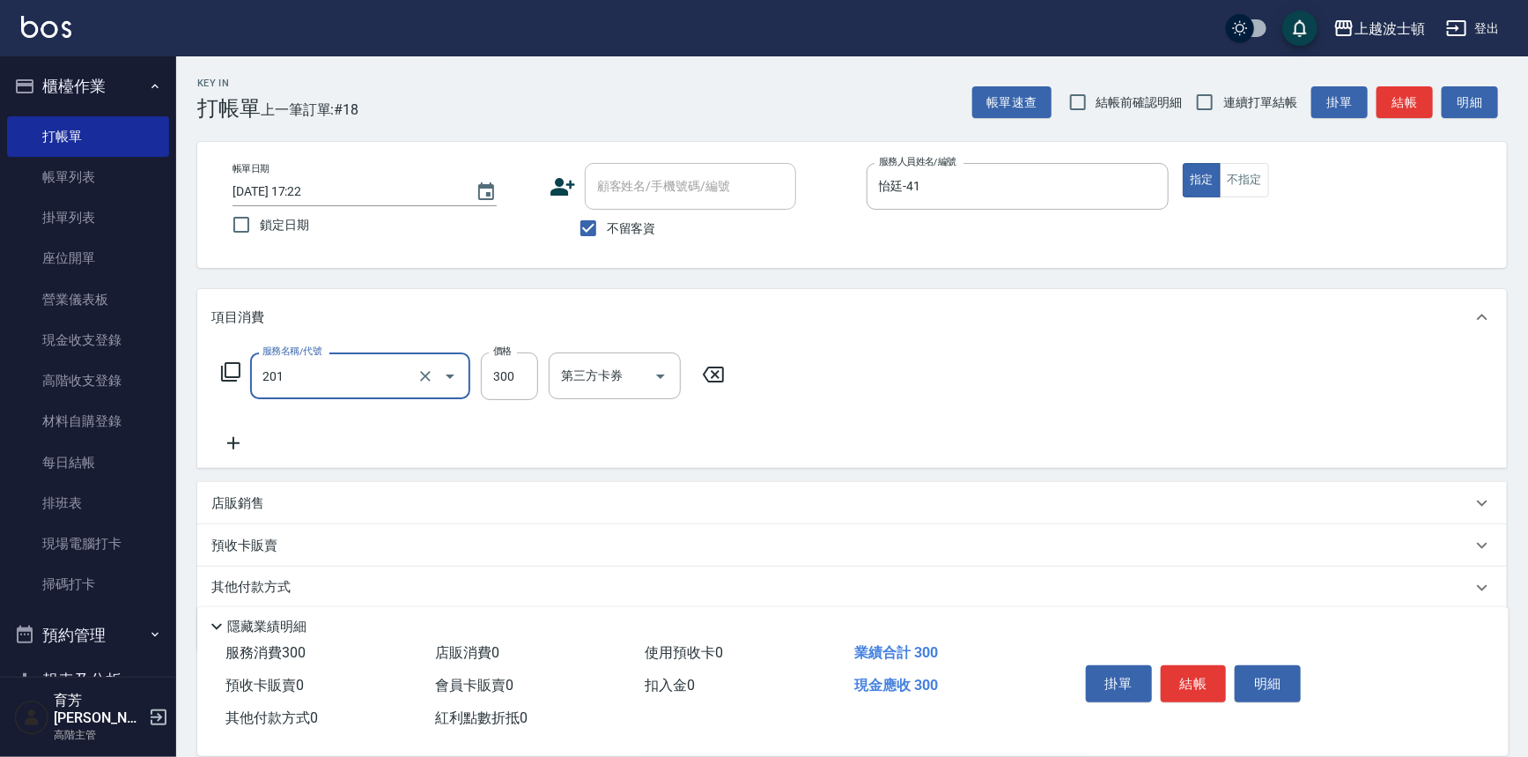
type input "洗髮(201)"
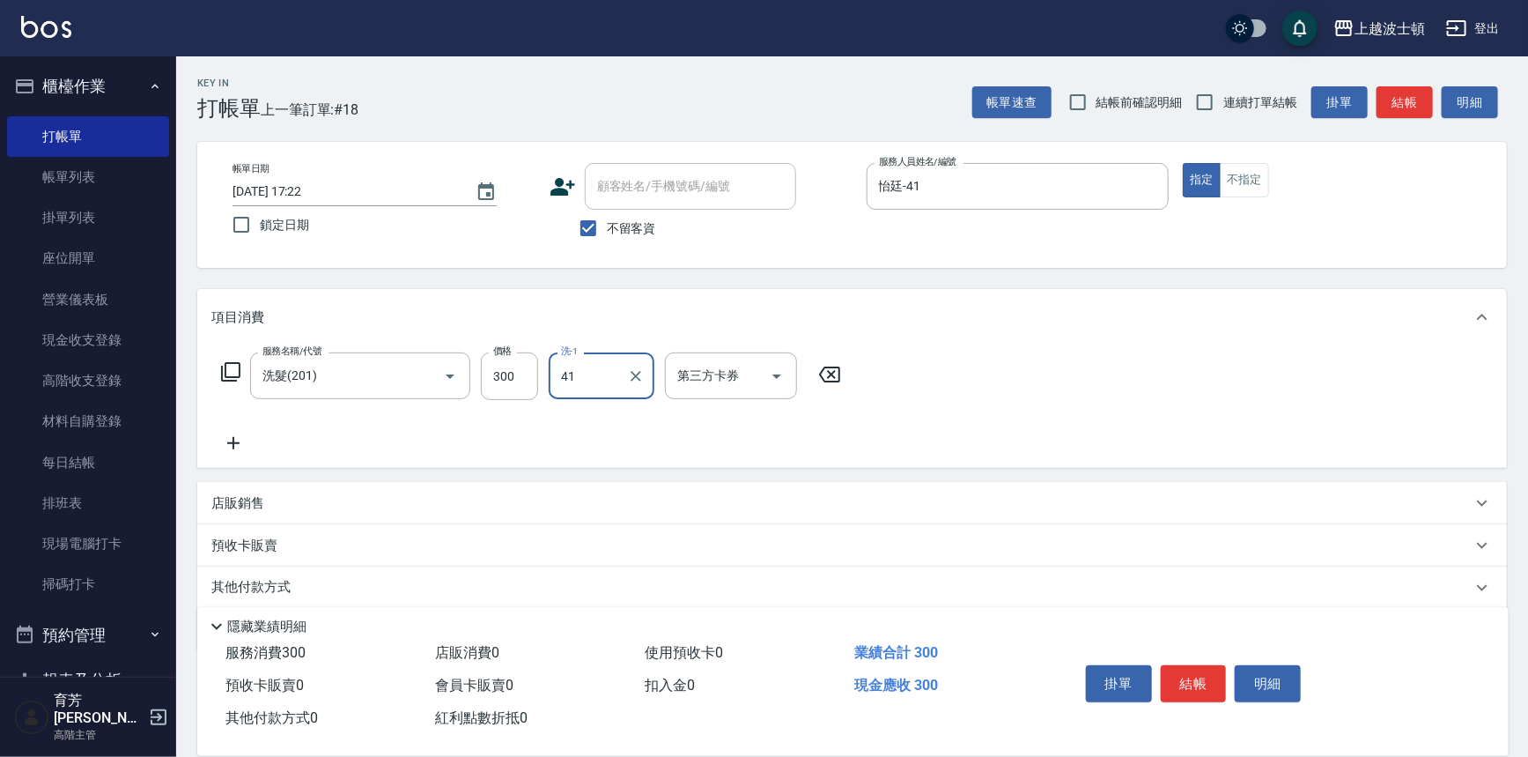
type input "怡廷-41"
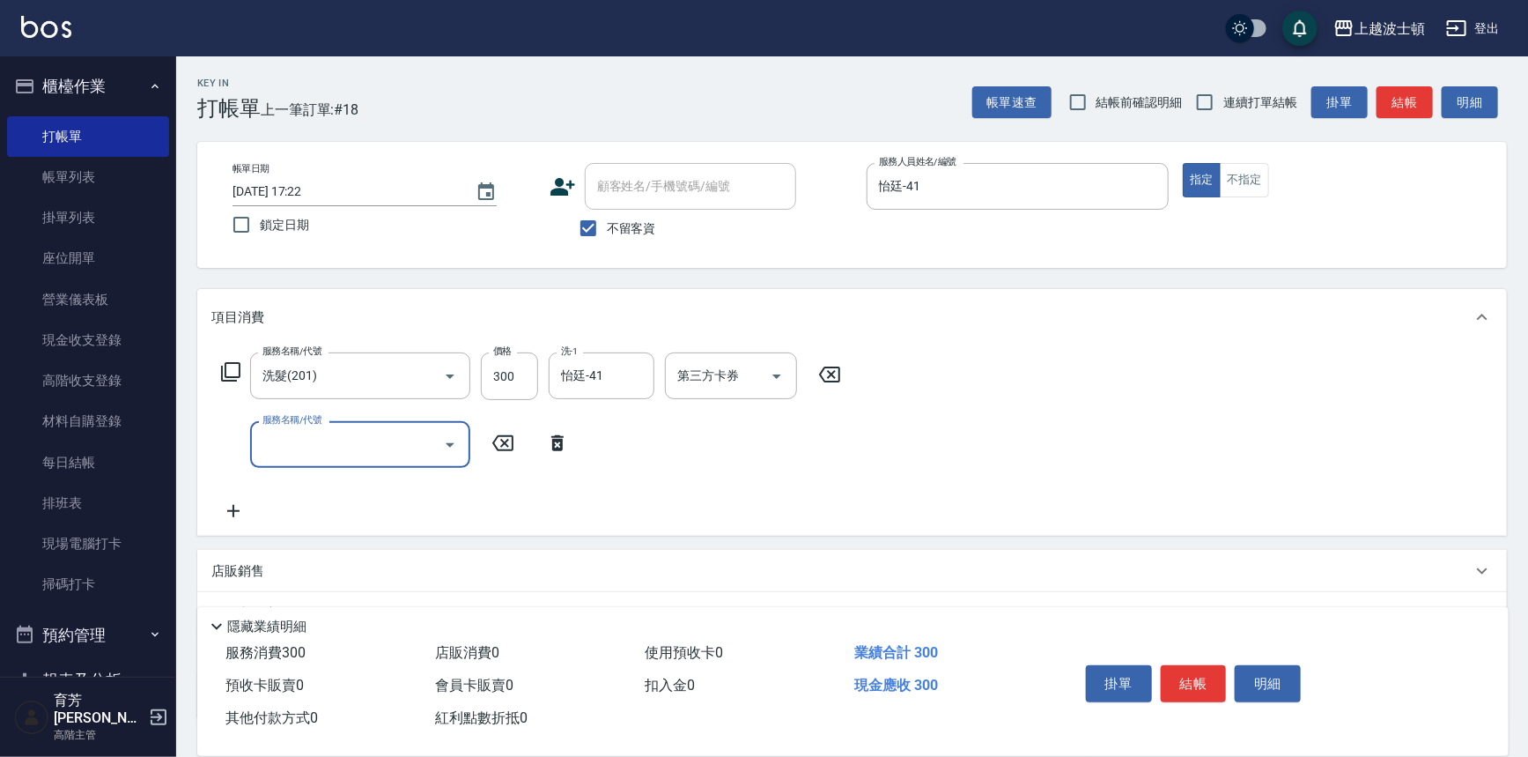
click at [1216, 680] on button "結帳" at bounding box center [1194, 683] width 66 height 37
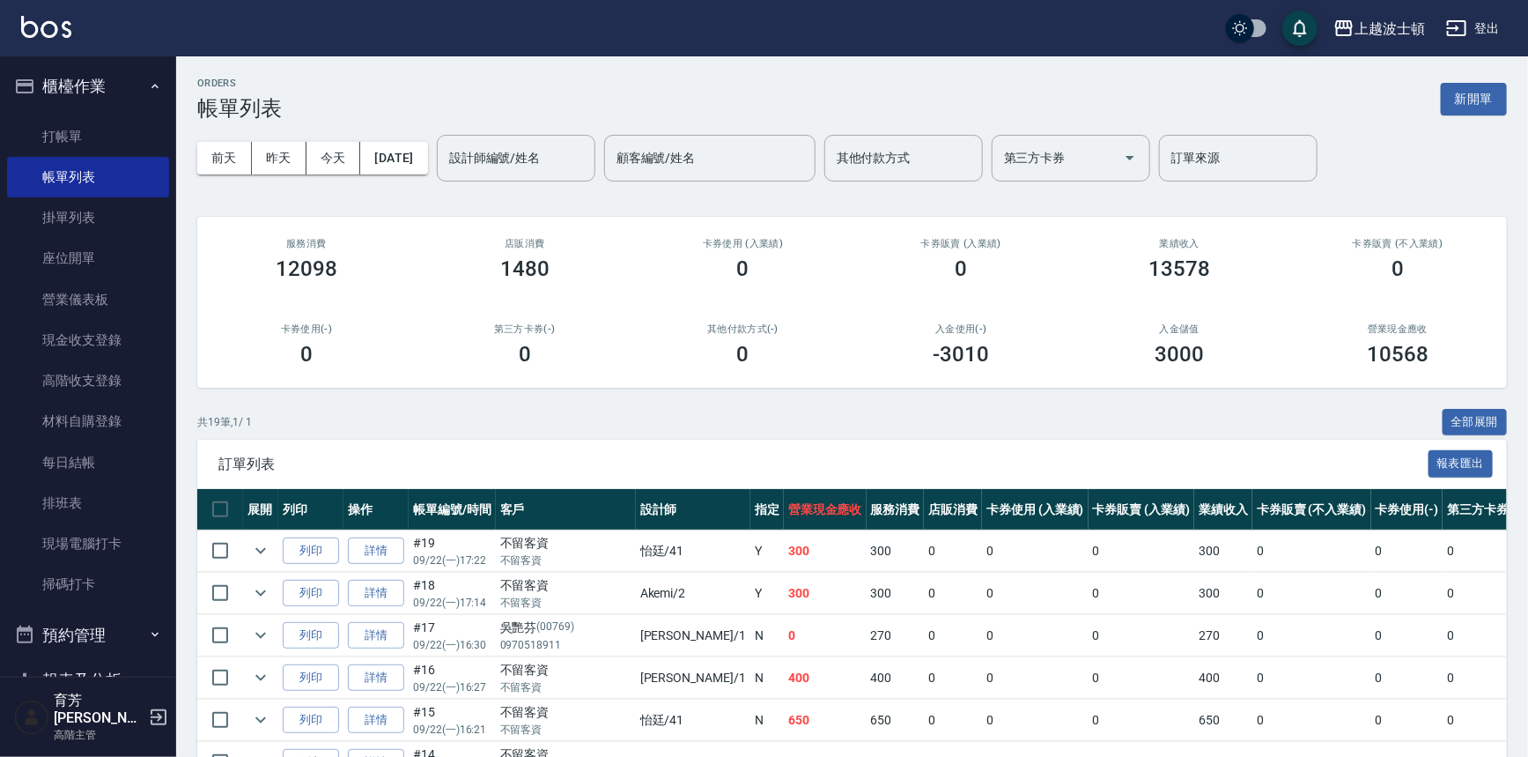
click at [1253, 657] on td "0" at bounding box center [1312, 677] width 118 height 41
click at [533, 167] on input "設計師編號/姓名" at bounding box center [516, 158] width 143 height 31
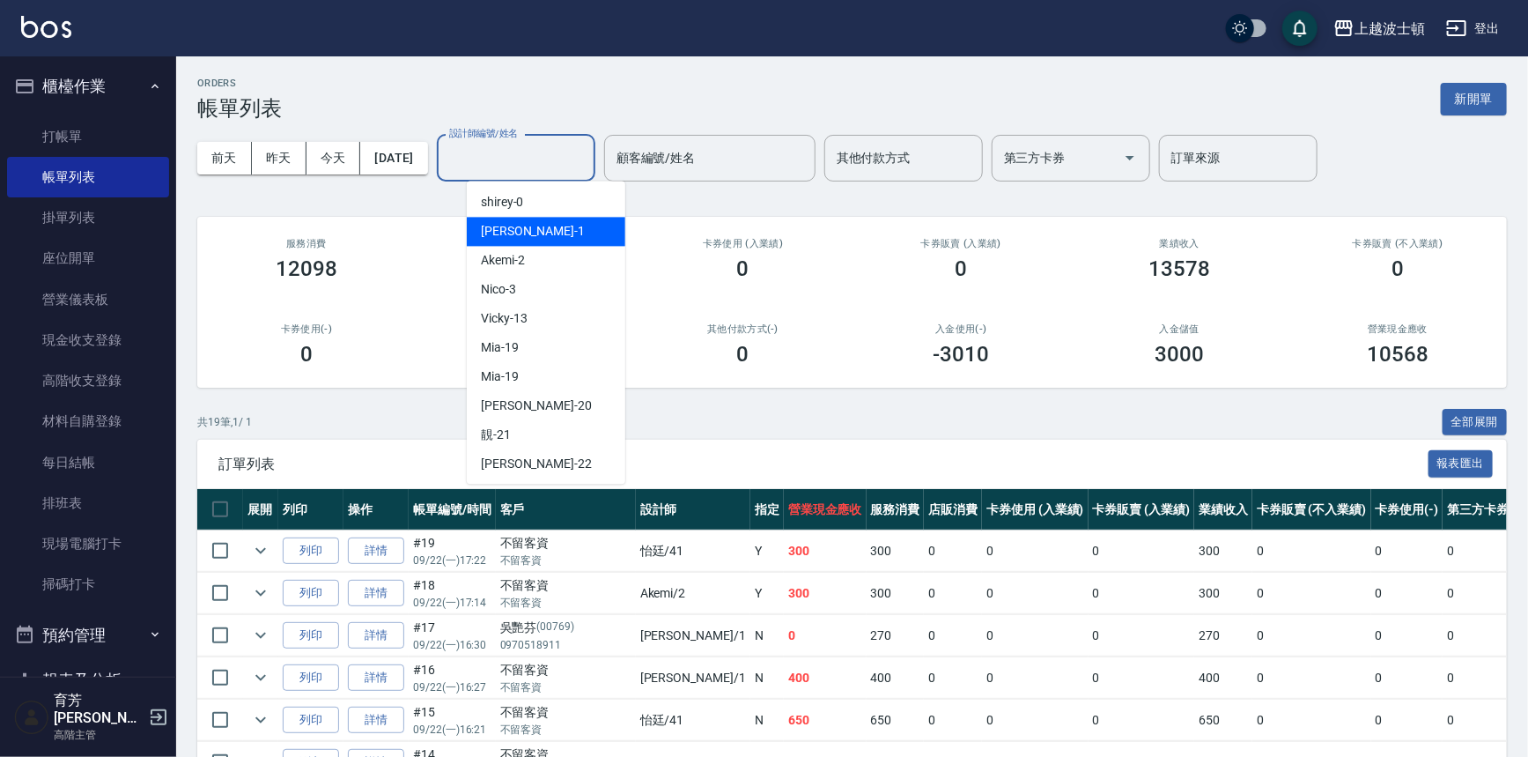
click at [522, 223] on div "[PERSON_NAME] -1" at bounding box center [546, 231] width 159 height 29
type input "[PERSON_NAME]-1"
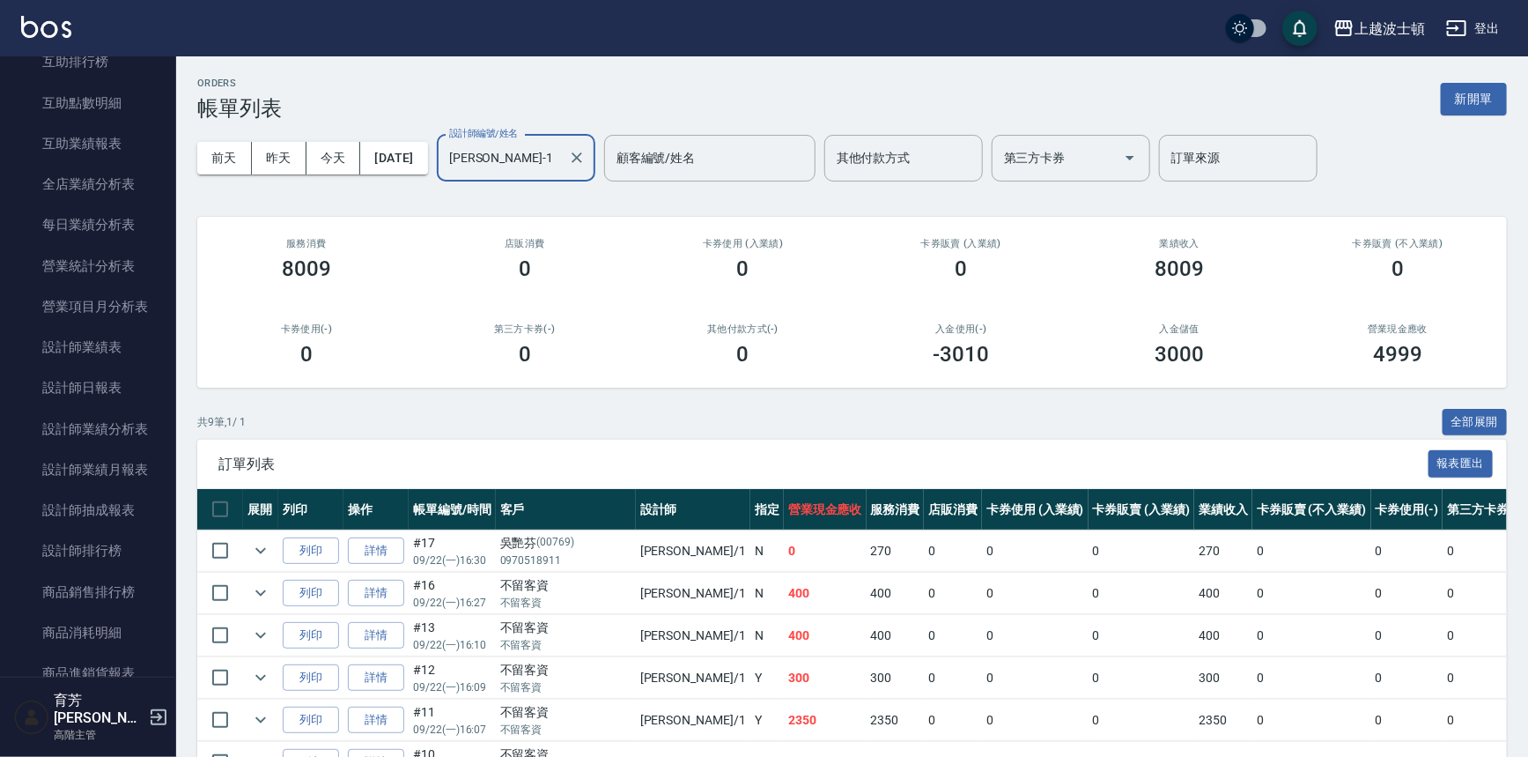
scroll to position [970, 0]
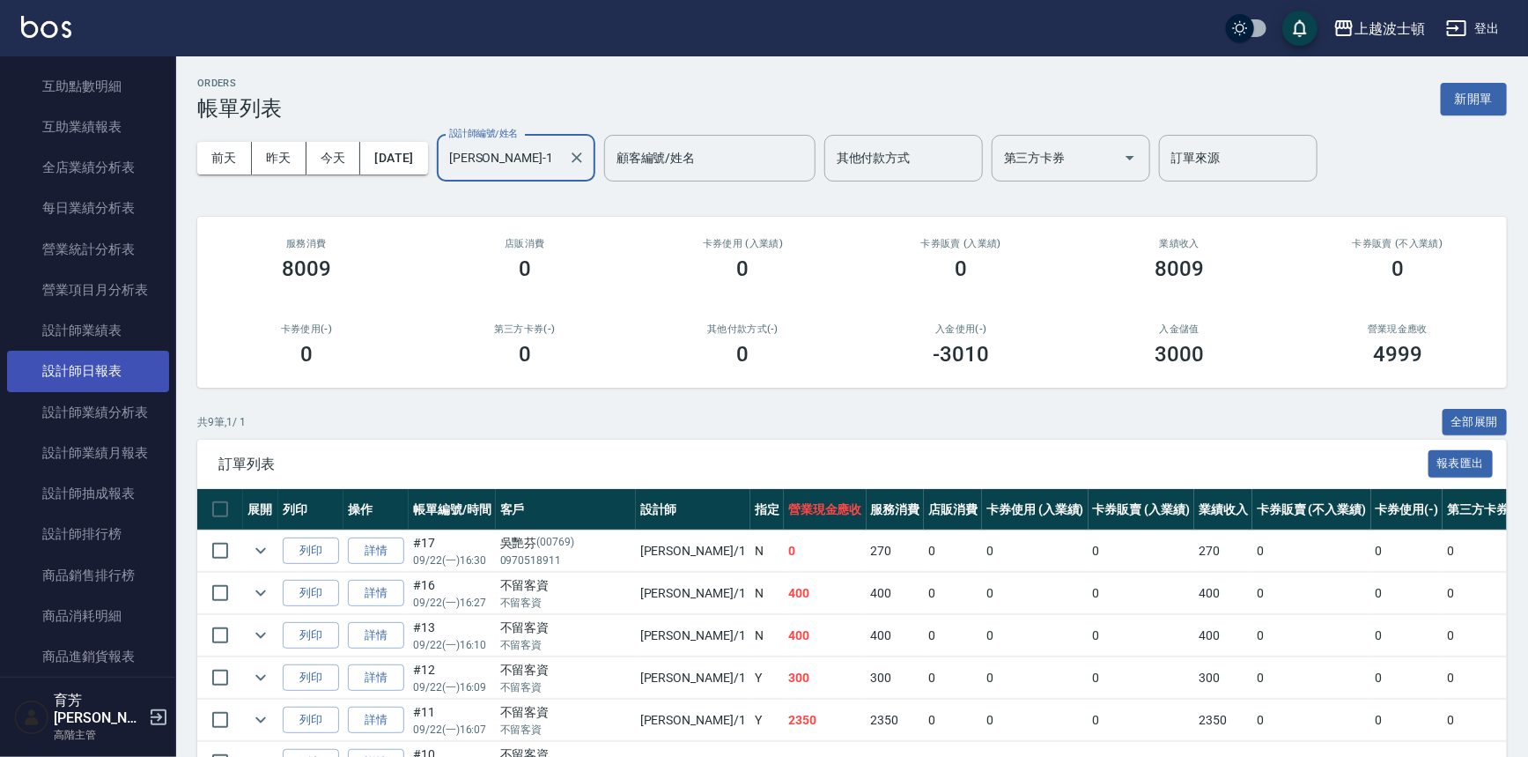
click at [105, 361] on link "設計師日報表" at bounding box center [88, 371] width 162 height 41
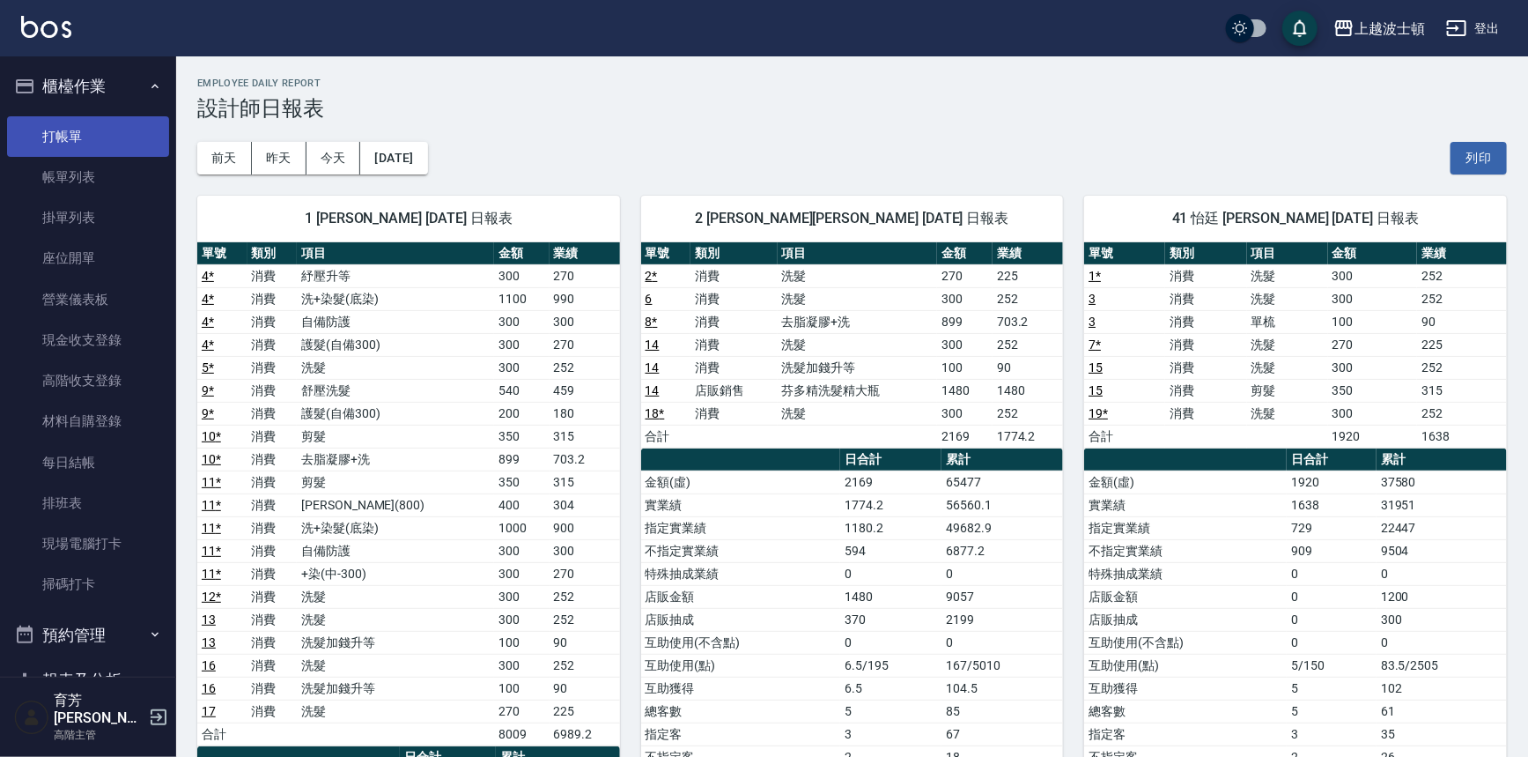
click at [87, 135] on link "打帳單" at bounding box center [88, 136] width 162 height 41
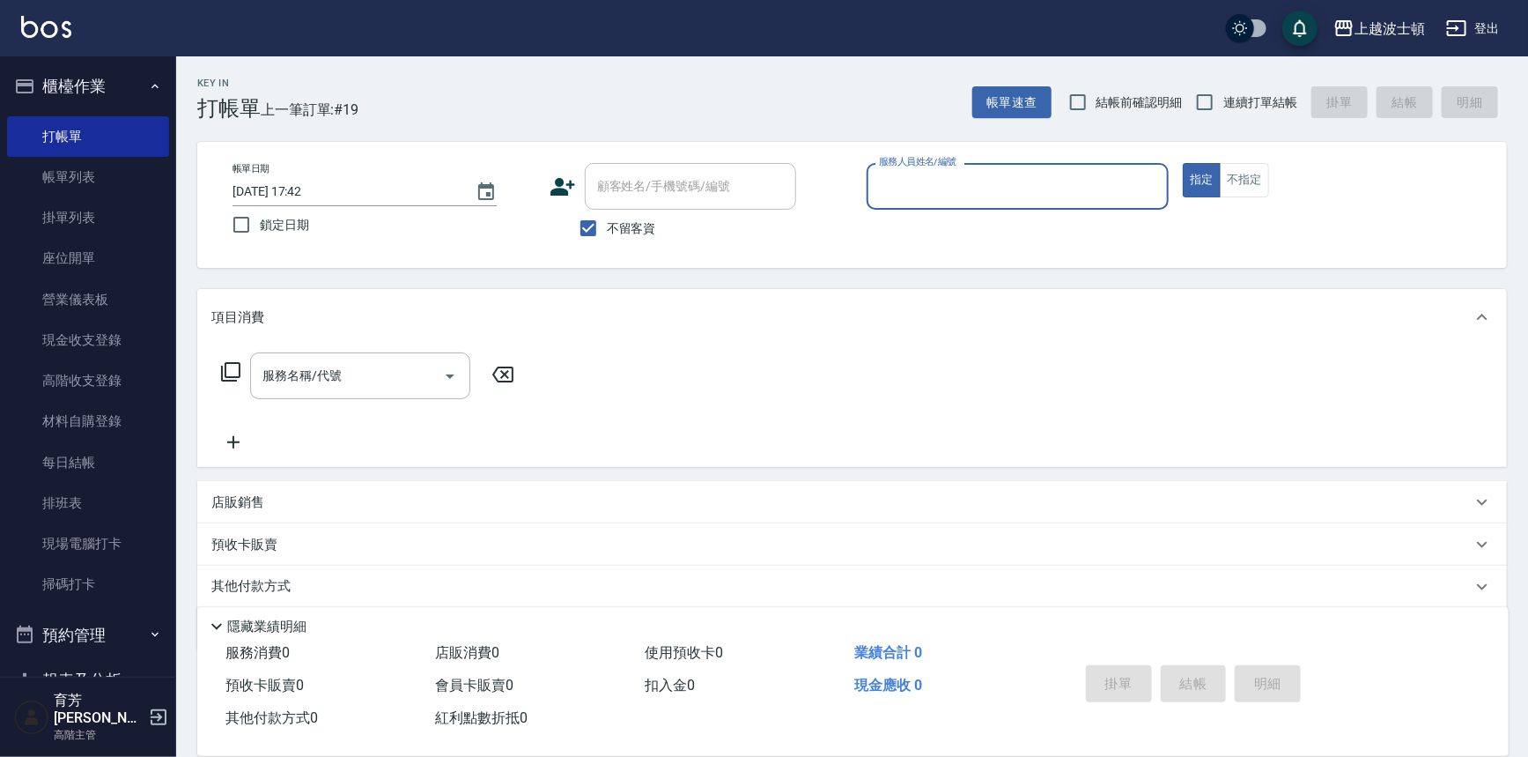
click at [919, 187] on input "服務人員姓名/編號" at bounding box center [1018, 186] width 287 height 31
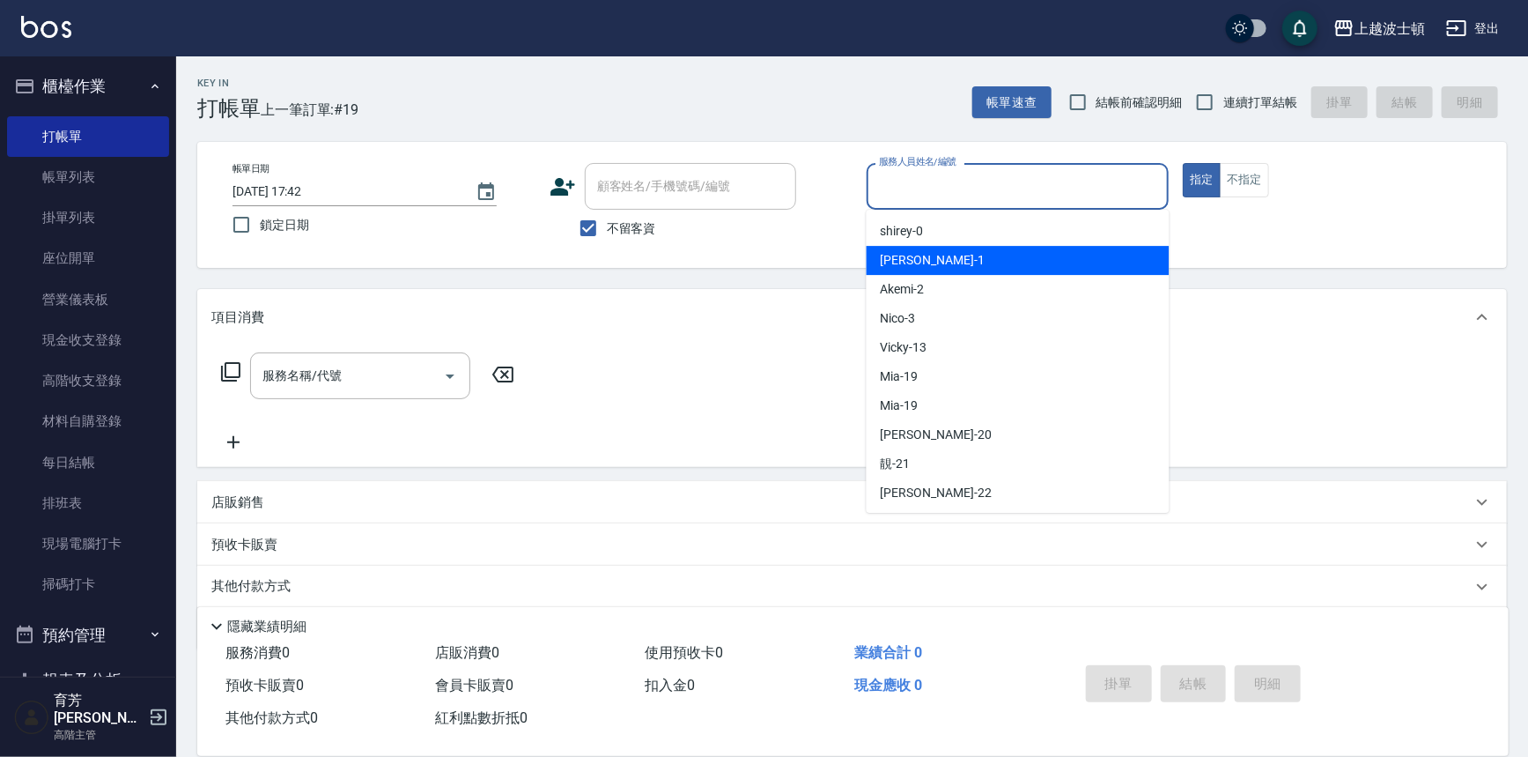
click at [913, 248] on div "[PERSON_NAME] -1" at bounding box center [1018, 260] width 303 height 29
type input "[PERSON_NAME]-1"
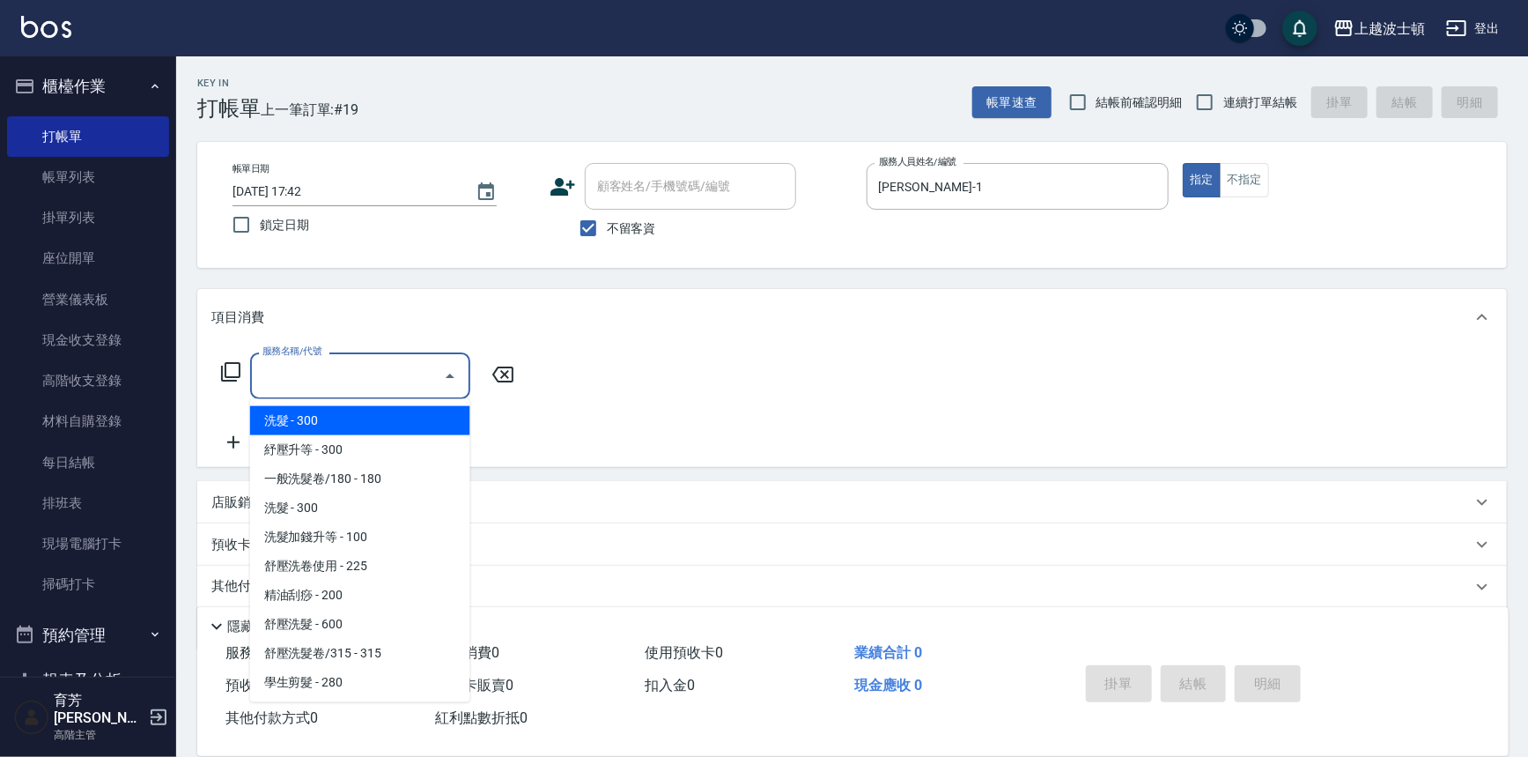
click at [339, 373] on input "服務名稱/代號" at bounding box center [347, 375] width 178 height 31
click at [344, 420] on span "洗髮 - 300" at bounding box center [360, 420] width 220 height 29
type input "洗髮(201)"
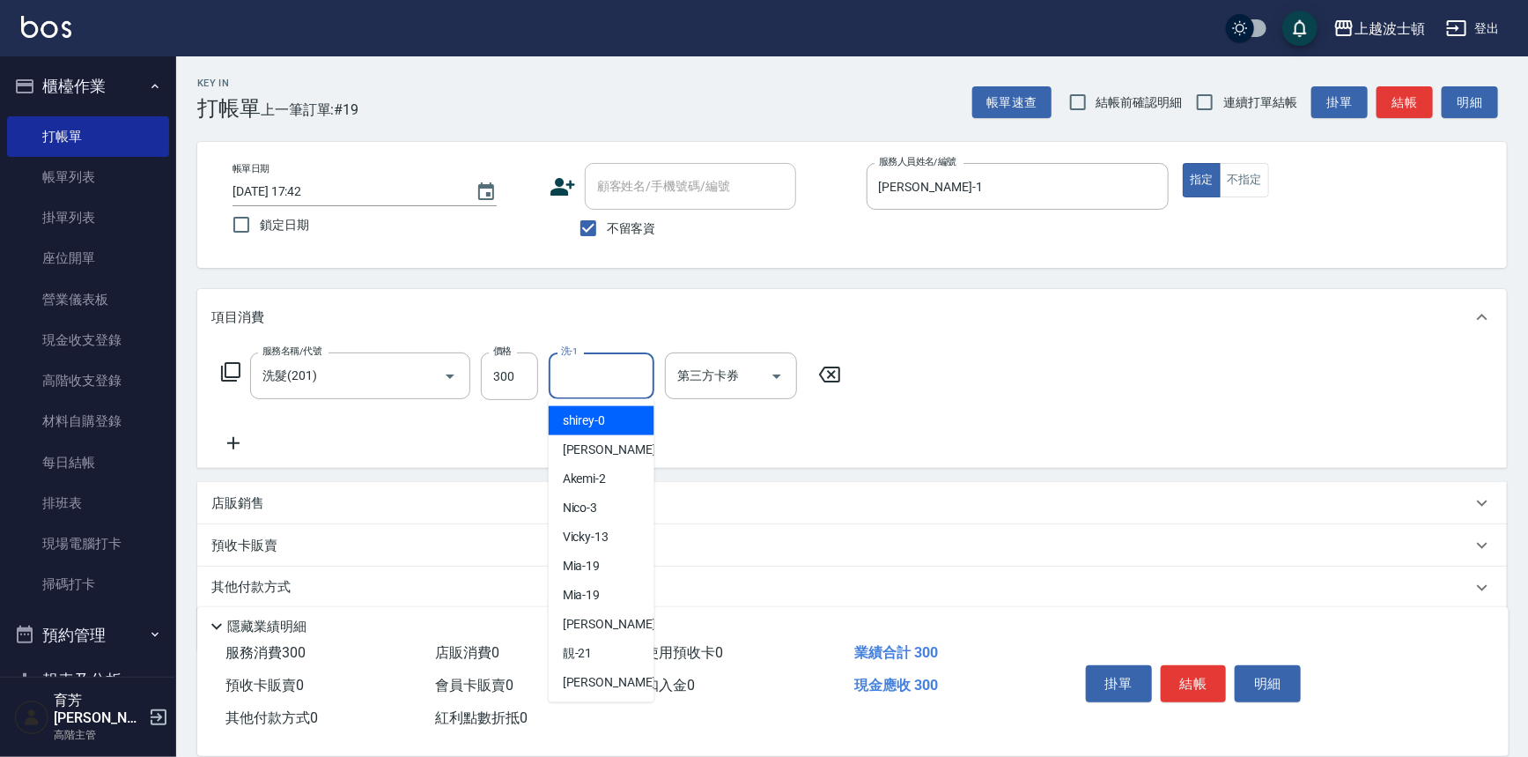
click at [604, 382] on input "洗-1" at bounding box center [602, 375] width 90 height 31
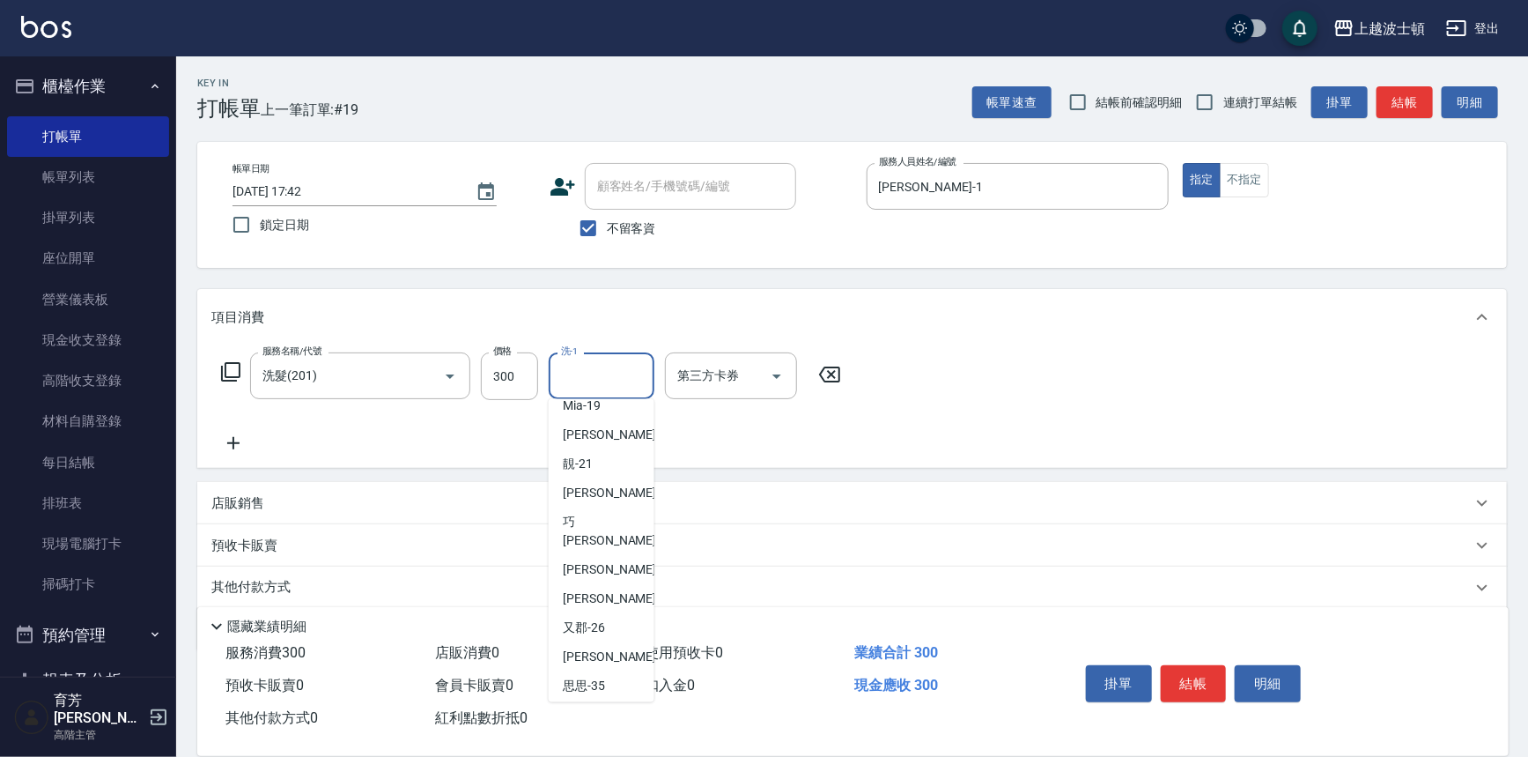
scroll to position [191, 0]
click at [617, 588] on span "[PERSON_NAME]-25" at bounding box center [618, 597] width 111 height 19
type input "[PERSON_NAME]-25"
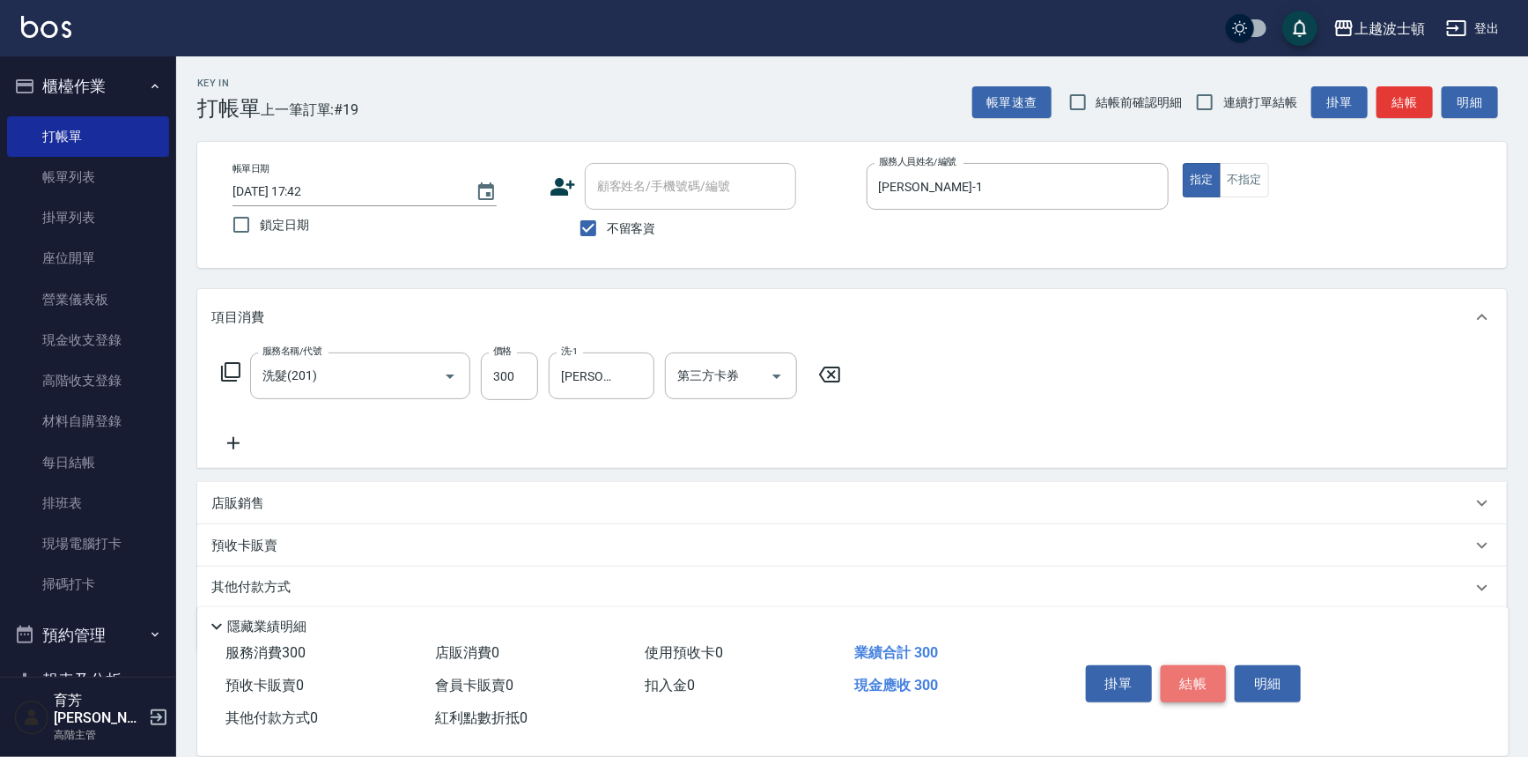
click at [1185, 677] on button "結帳" at bounding box center [1194, 683] width 66 height 37
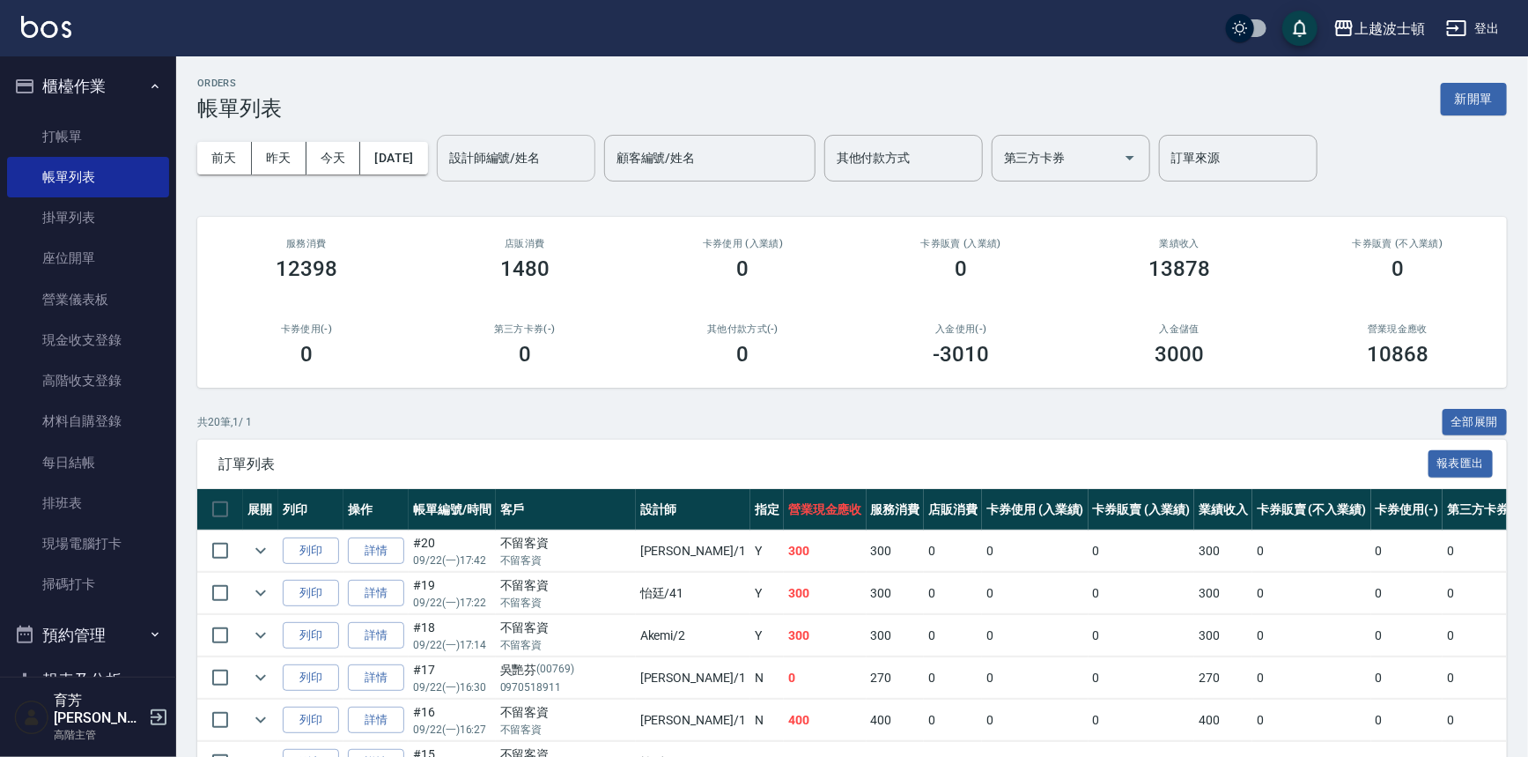
click at [525, 168] on input "設計師編號/姓名" at bounding box center [516, 158] width 143 height 31
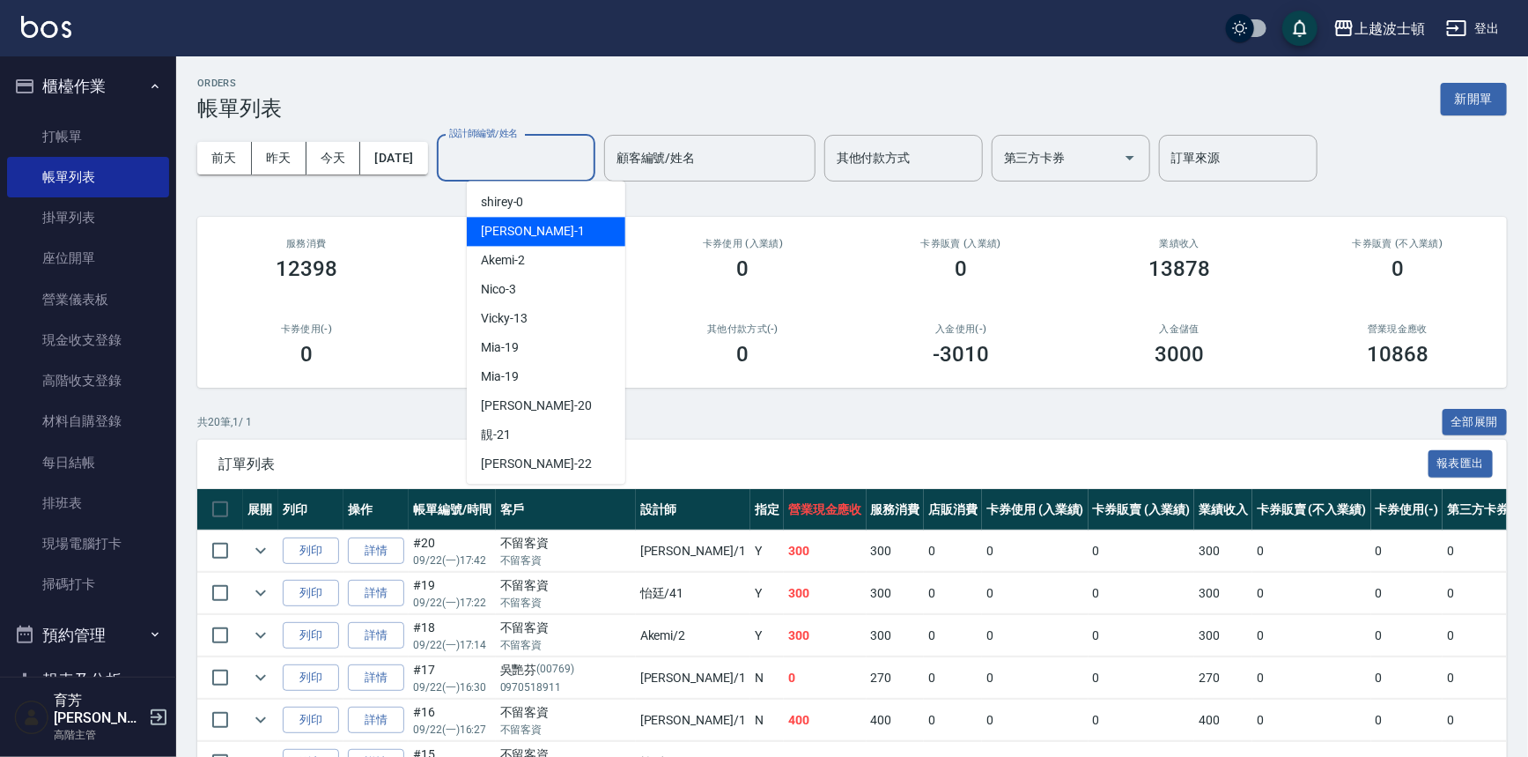
click at [537, 227] on div "[PERSON_NAME] -1" at bounding box center [546, 231] width 159 height 29
type input "[PERSON_NAME]-1"
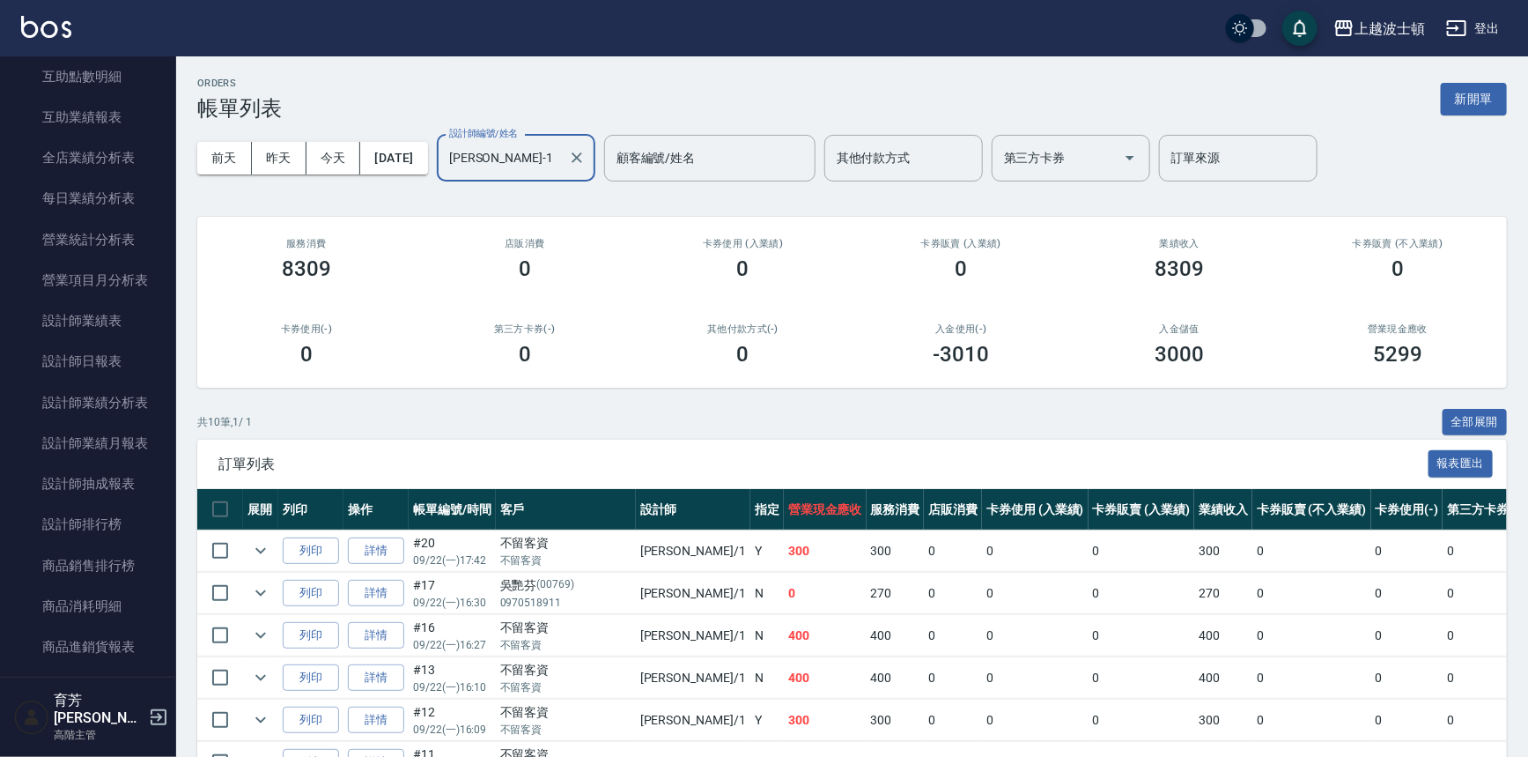
scroll to position [987, 0]
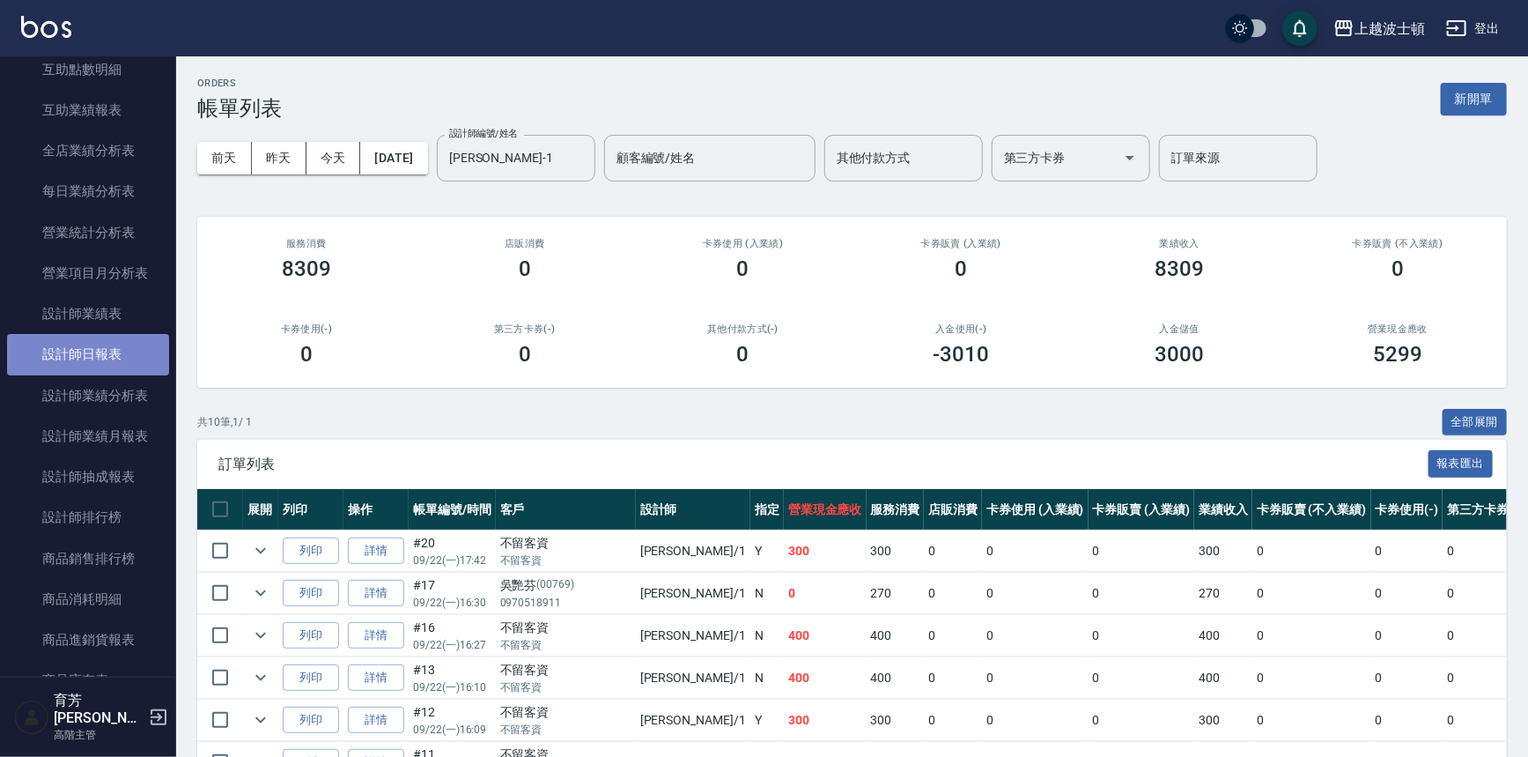
click at [113, 352] on link "設計師日報表" at bounding box center [88, 354] width 162 height 41
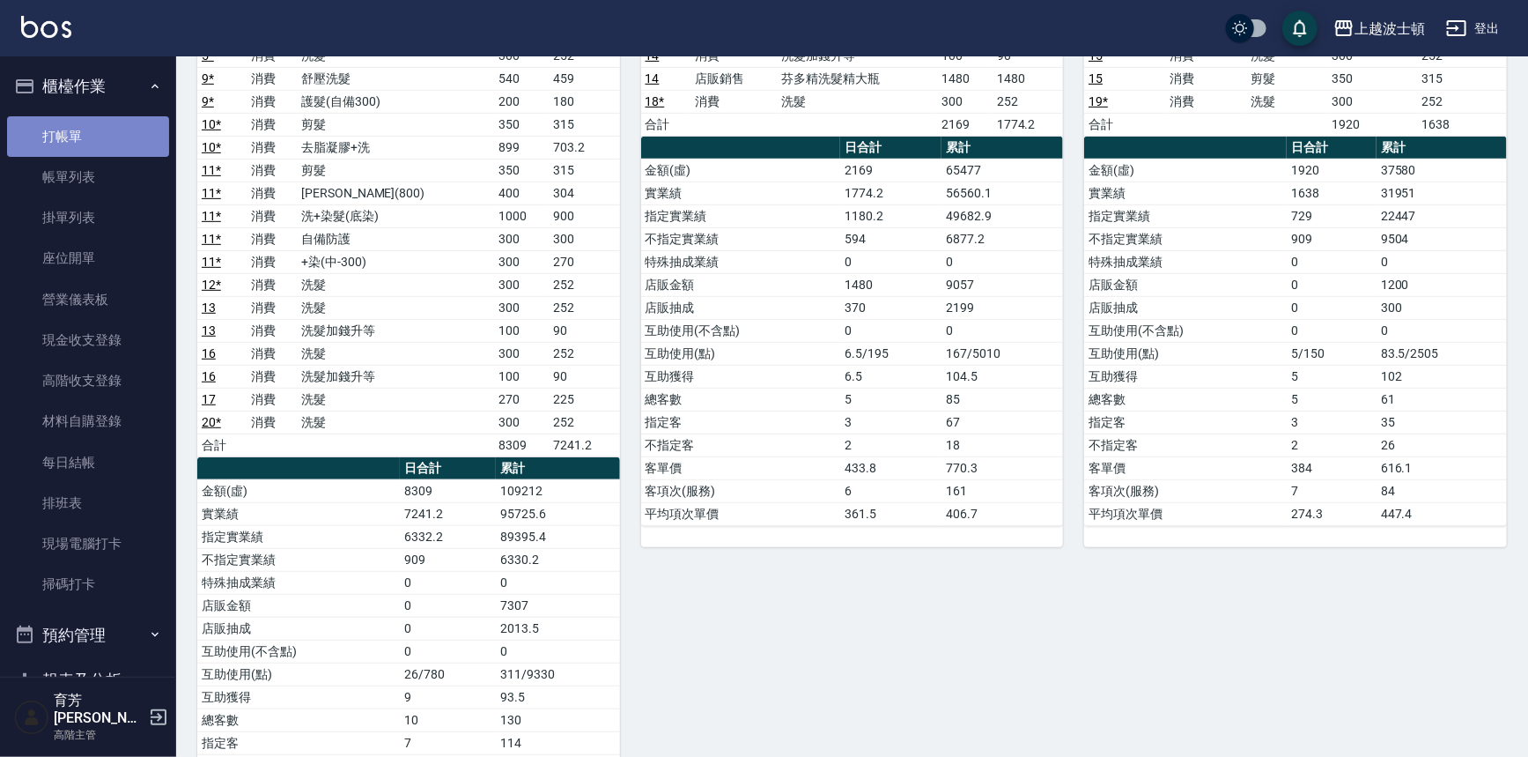
click at [111, 132] on link "打帳單" at bounding box center [88, 136] width 162 height 41
